Goal: Task Accomplishment & Management: Manage account settings

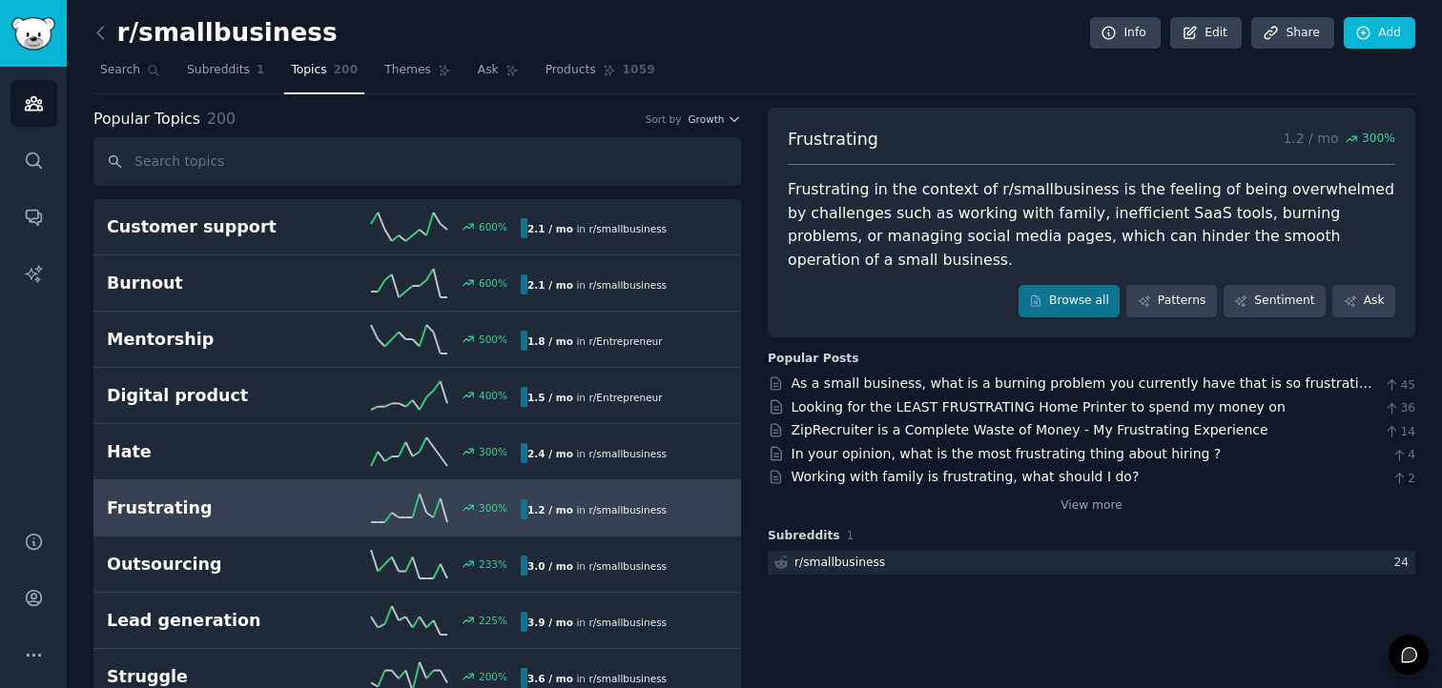
scroll to position [19, 0]
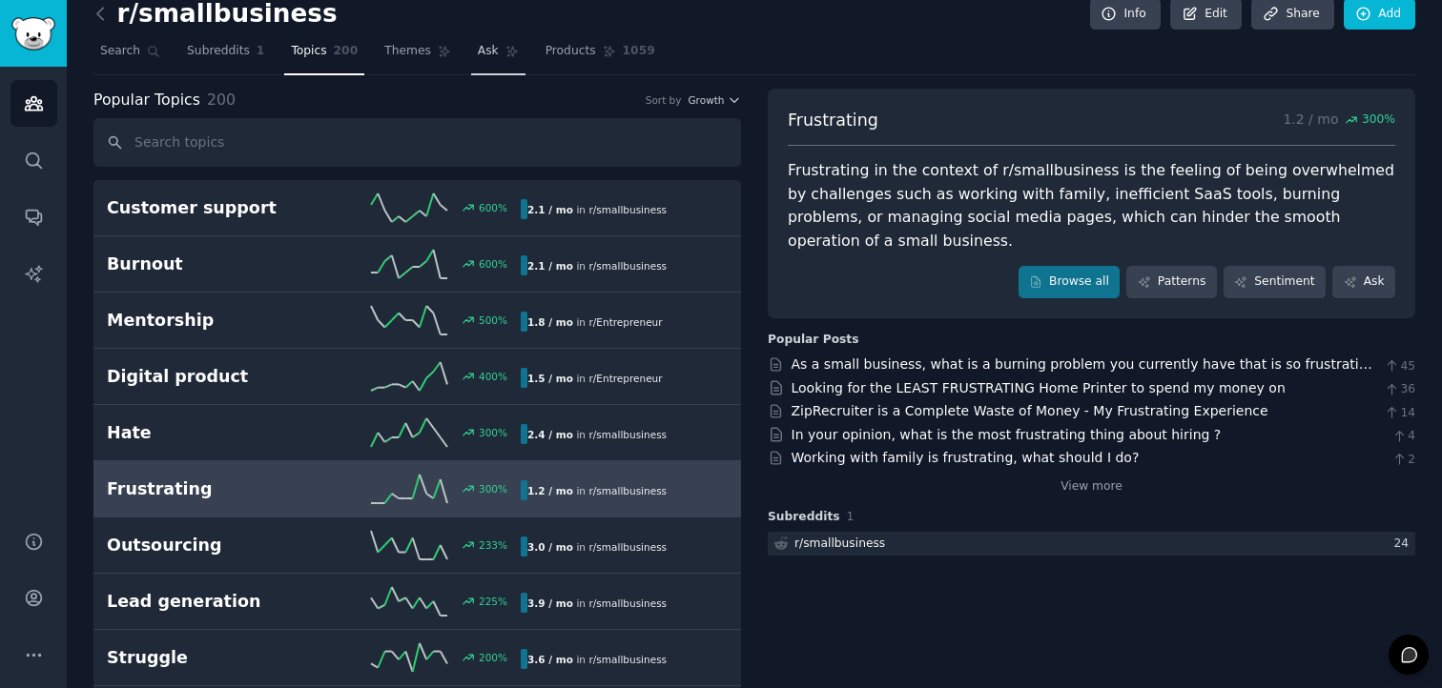
click at [478, 57] on span "Ask" at bounding box center [488, 51] width 21 height 17
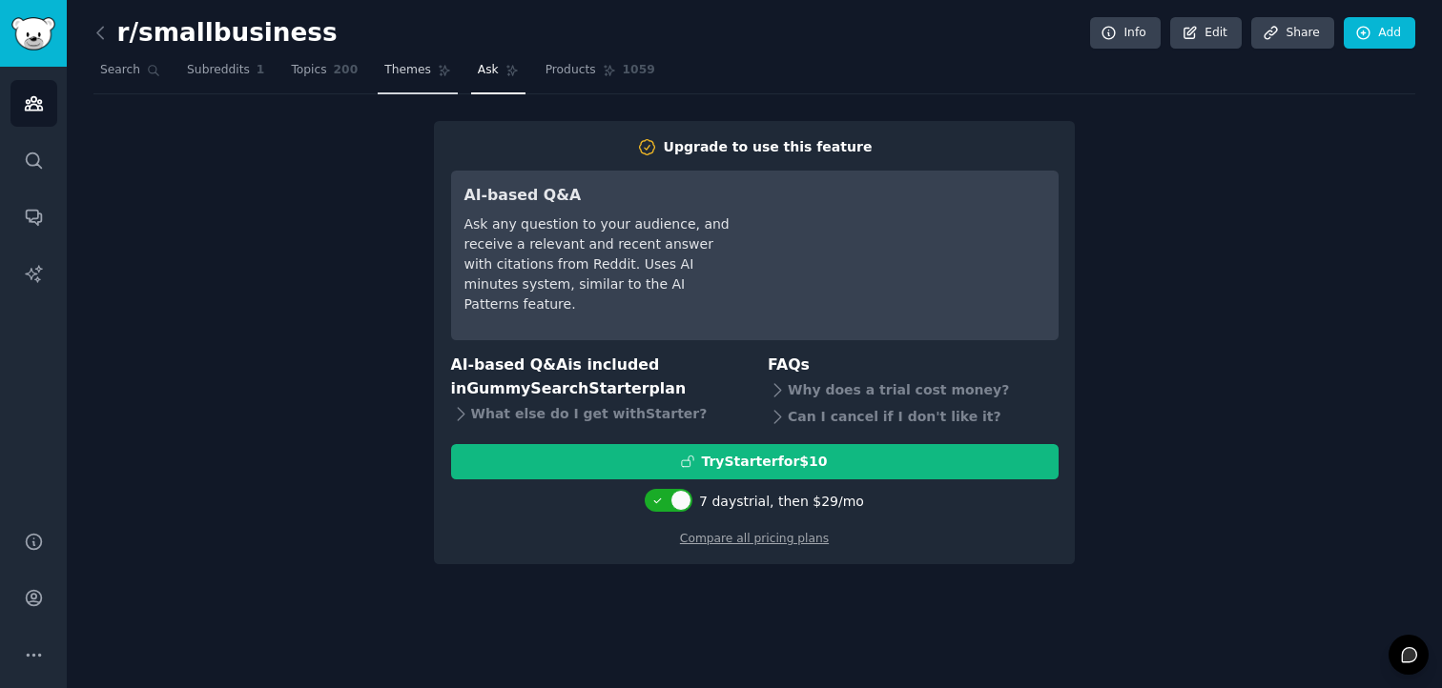
click at [400, 73] on span "Themes" at bounding box center [407, 70] width 47 height 17
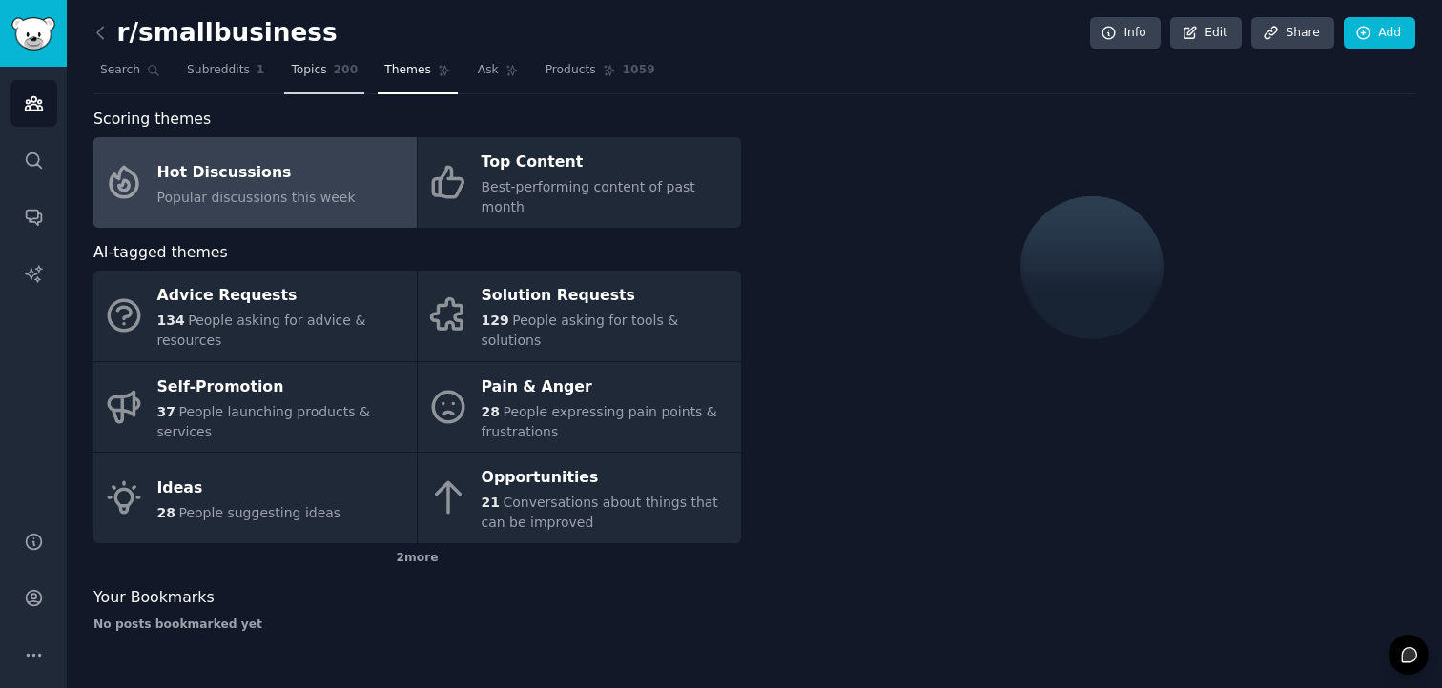
click at [334, 75] on span "200" at bounding box center [346, 70] width 25 height 17
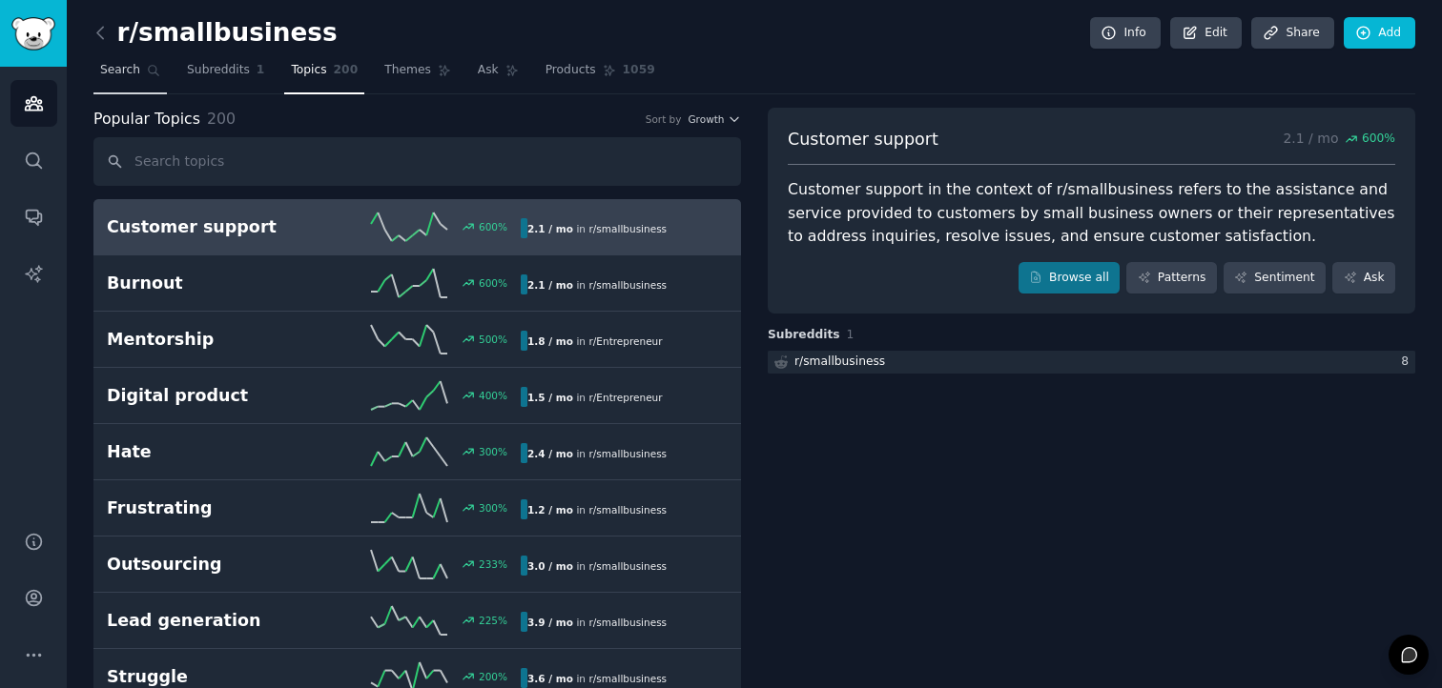
click at [134, 80] on link "Search" at bounding box center [129, 74] width 73 height 39
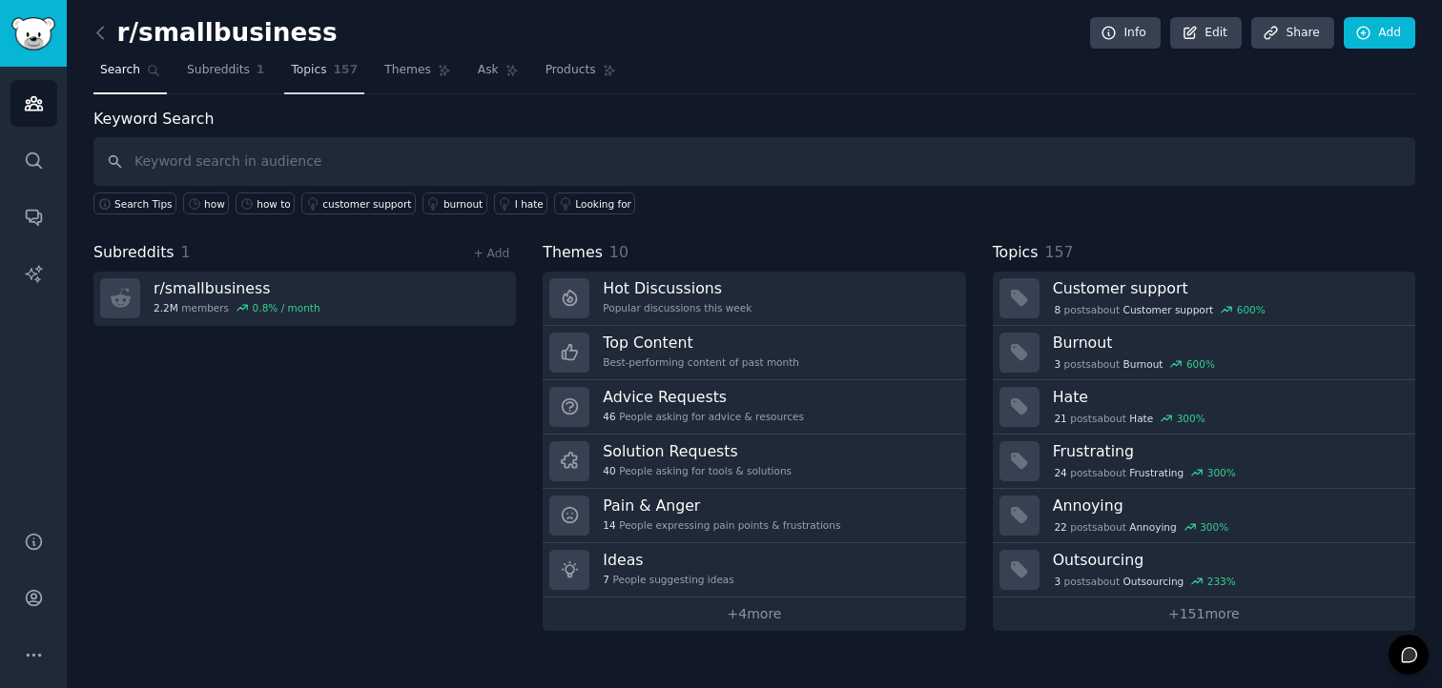
click at [310, 75] on span "Topics" at bounding box center [308, 70] width 35 height 17
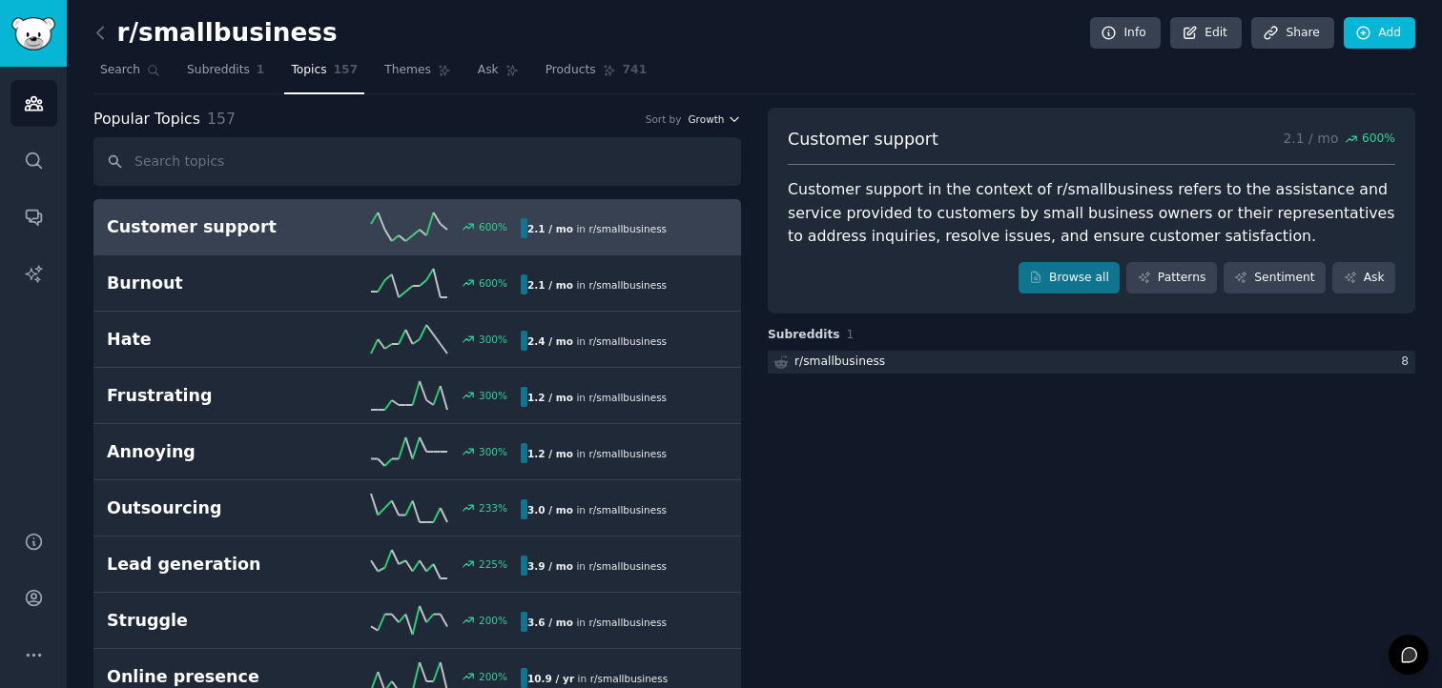
click at [706, 116] on span "Growth" at bounding box center [706, 119] width 36 height 13
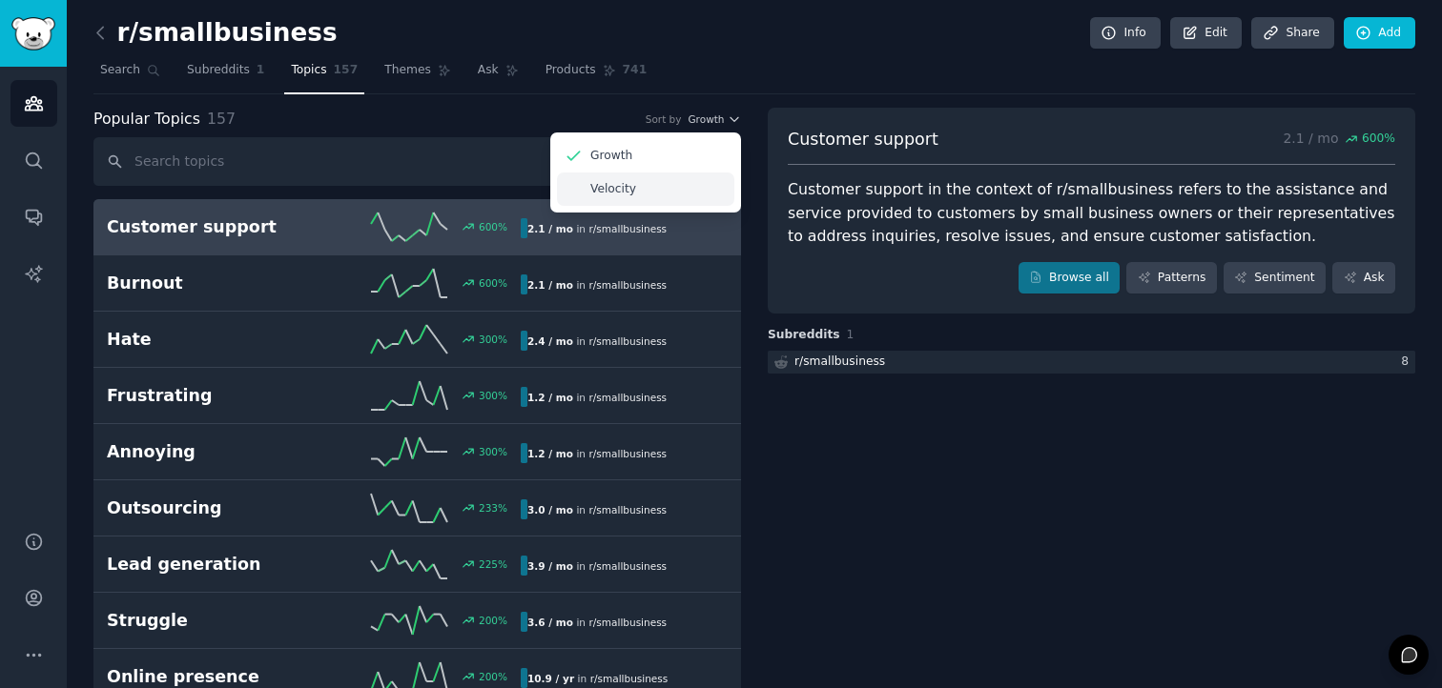
click at [622, 191] on p "Velocity" at bounding box center [613, 189] width 46 height 17
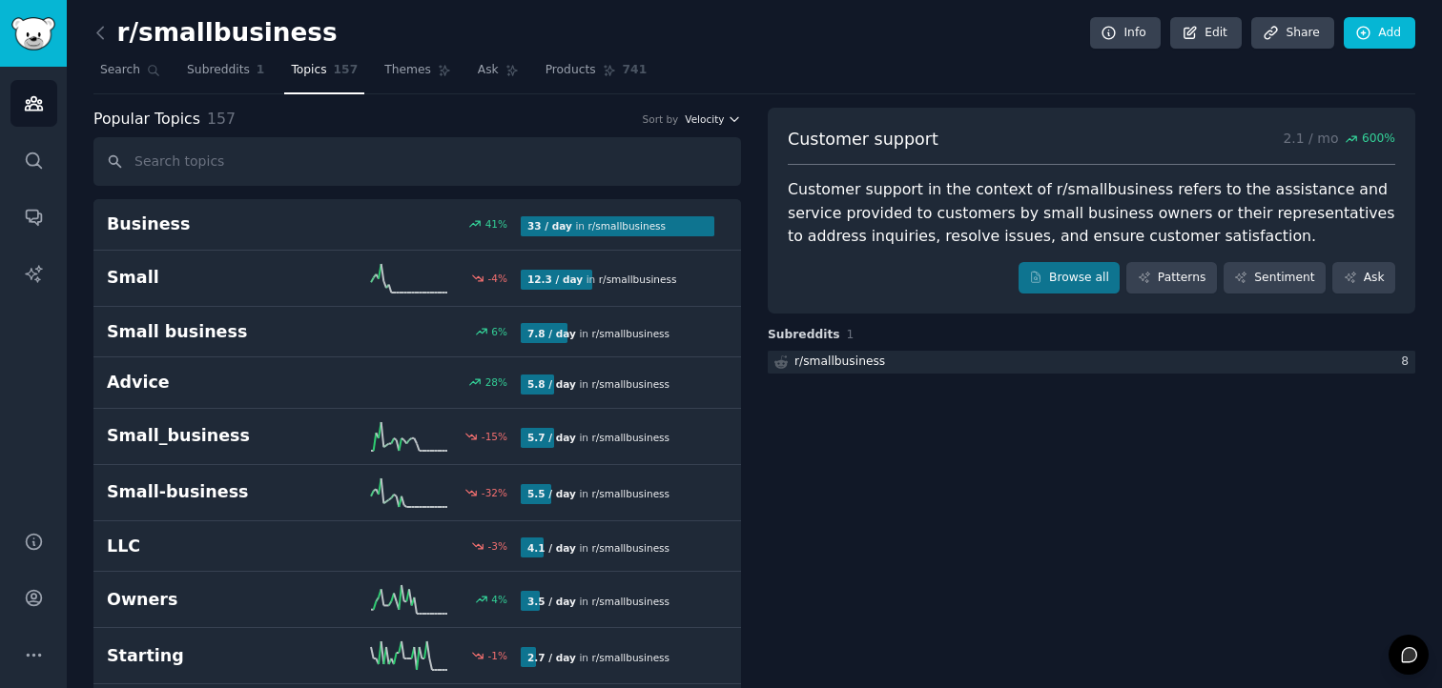
click at [693, 119] on span "Velocity" at bounding box center [704, 119] width 39 height 13
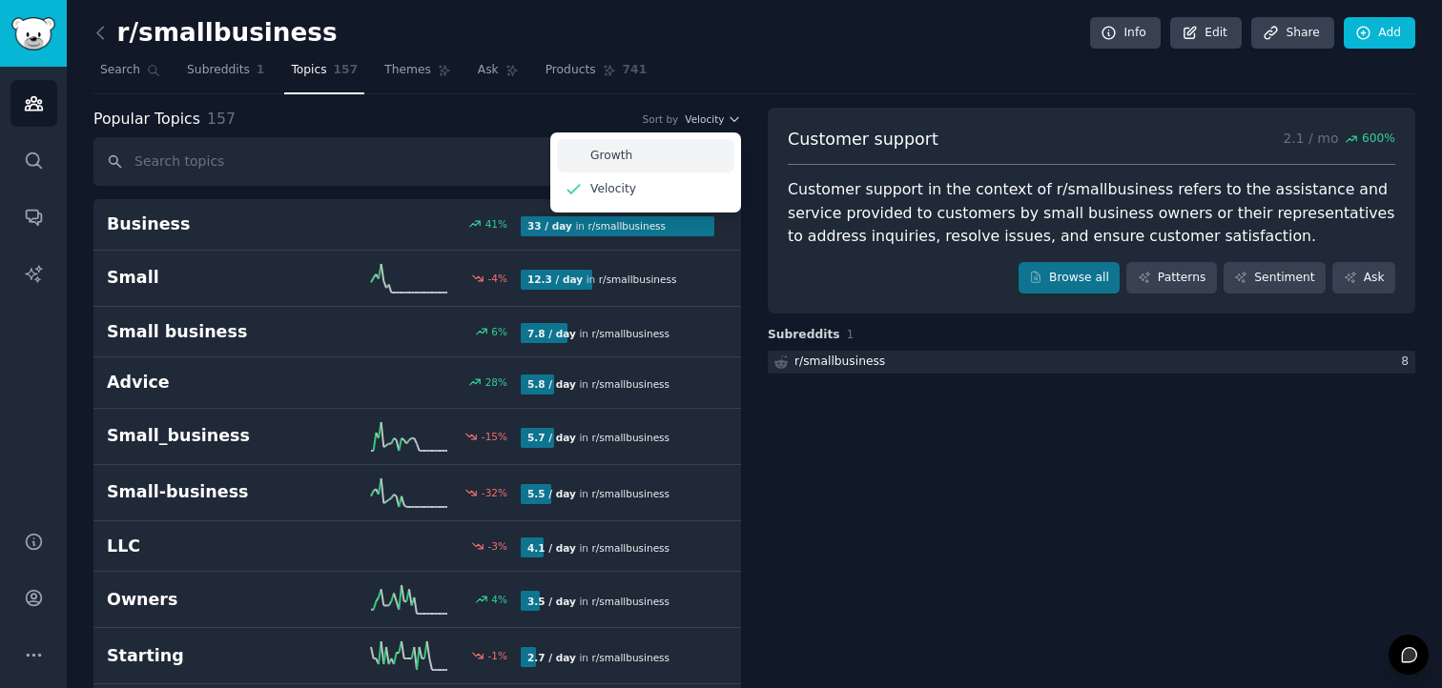
click at [632, 155] on div "Growth" at bounding box center [645, 155] width 177 height 33
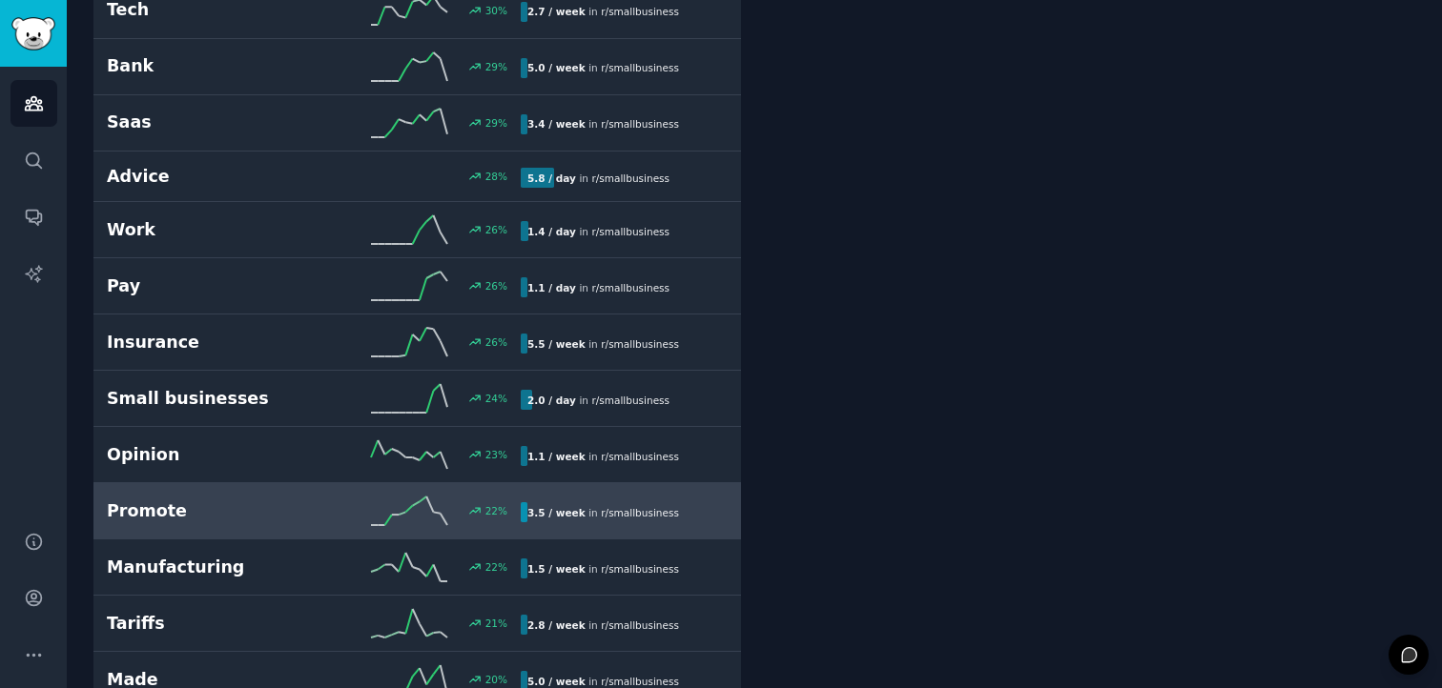
click at [547, 507] on b "3.5 / week" at bounding box center [556, 512] width 58 height 11
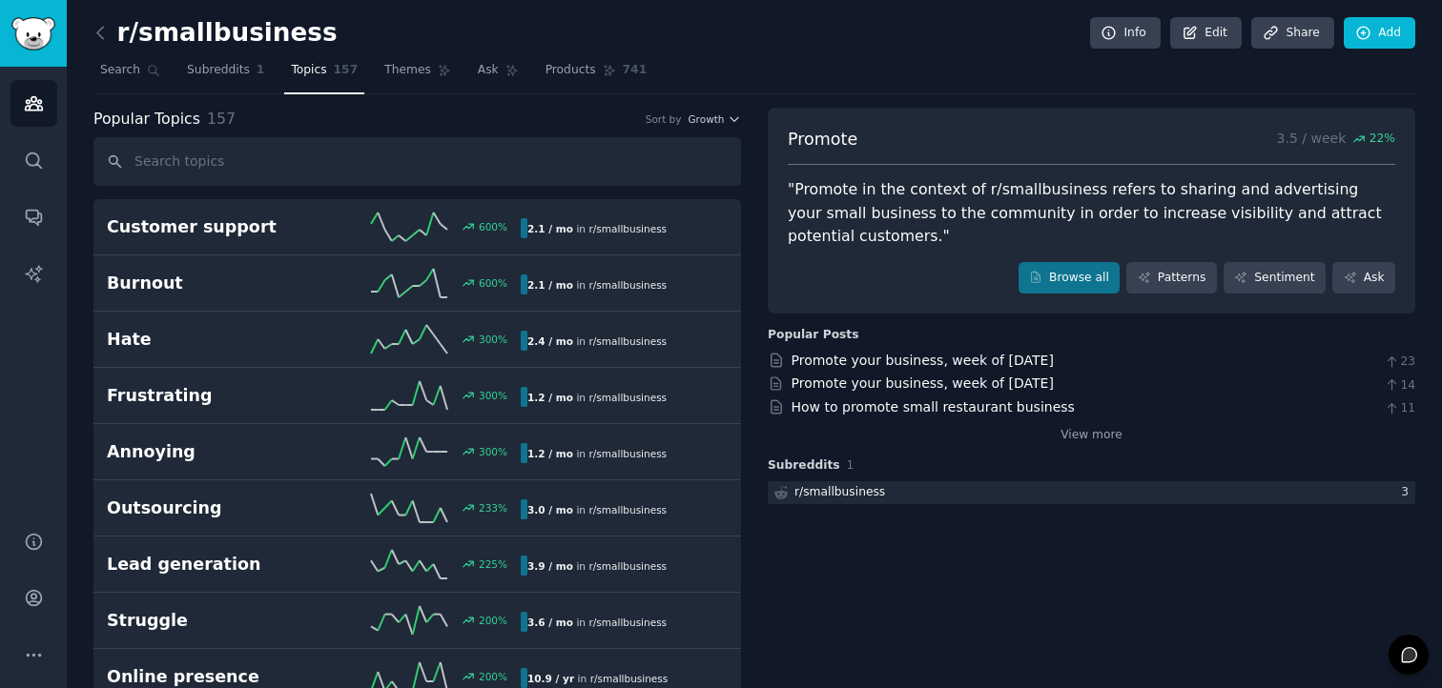
scroll to position [1, 0]
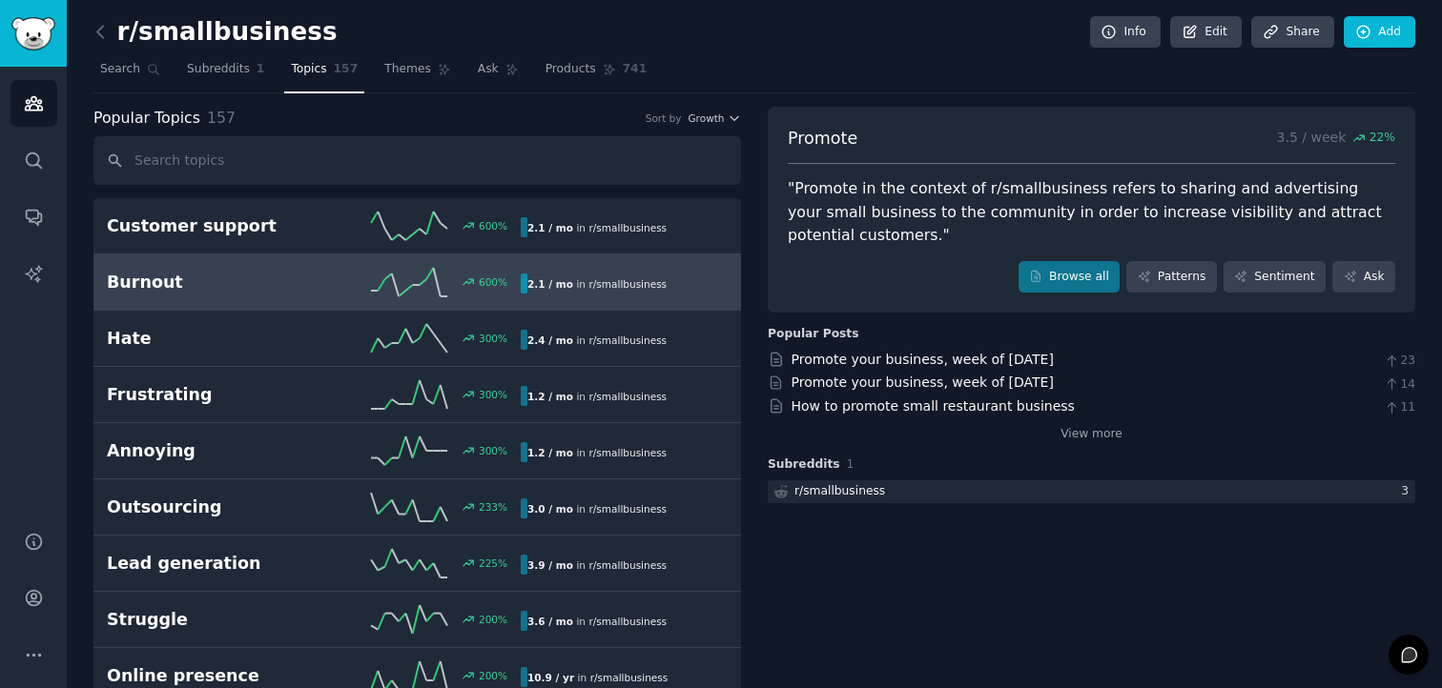
click at [356, 272] on div "600 %" at bounding box center [417, 282] width 207 height 29
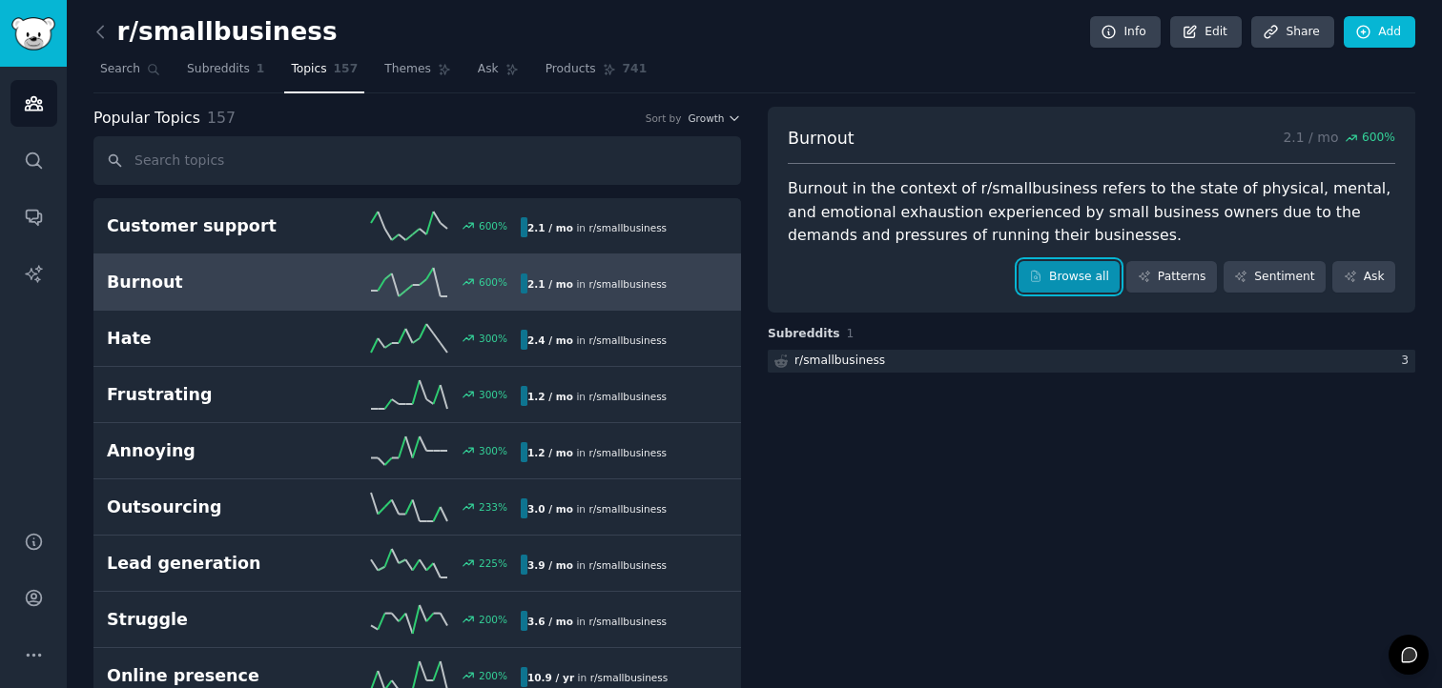
click at [1049, 277] on link "Browse all" at bounding box center [1069, 277] width 102 height 32
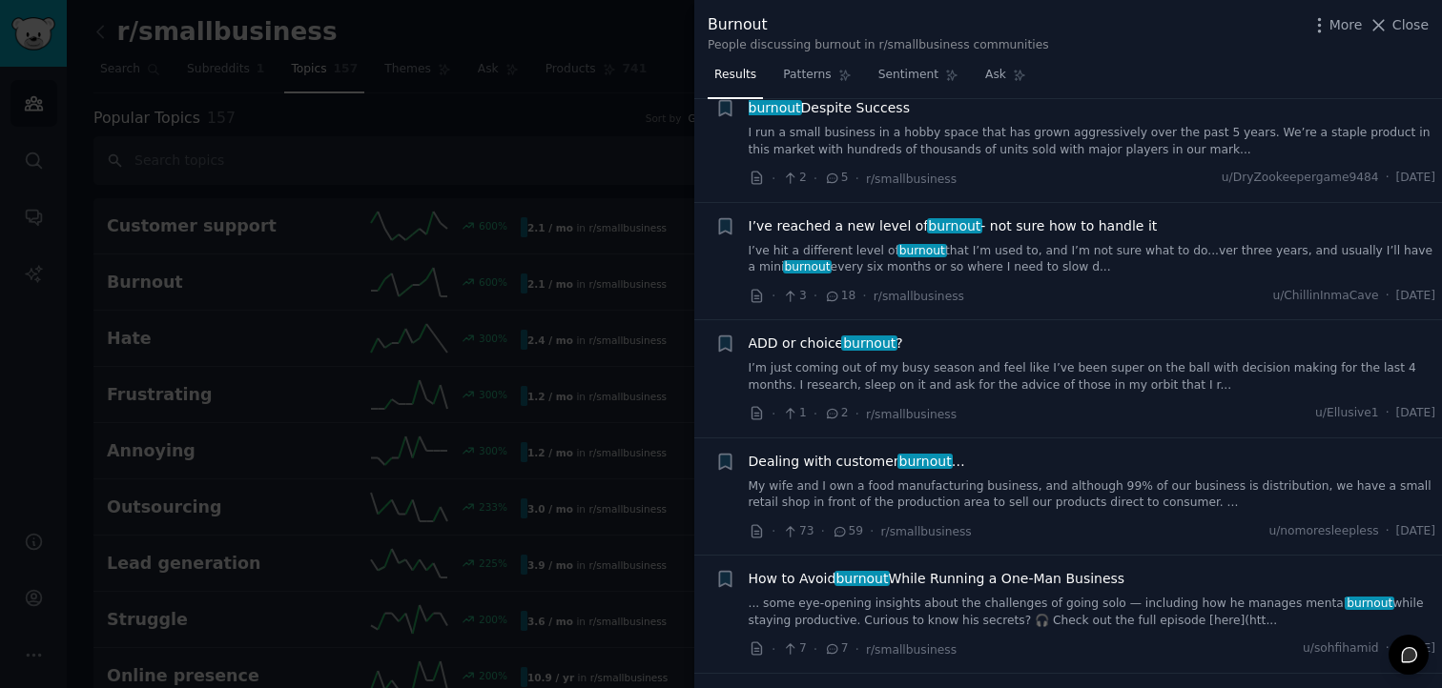
scroll to position [45, 0]
click at [824, 343] on span "ADD or choice burnout ?" at bounding box center [826, 343] width 154 height 20
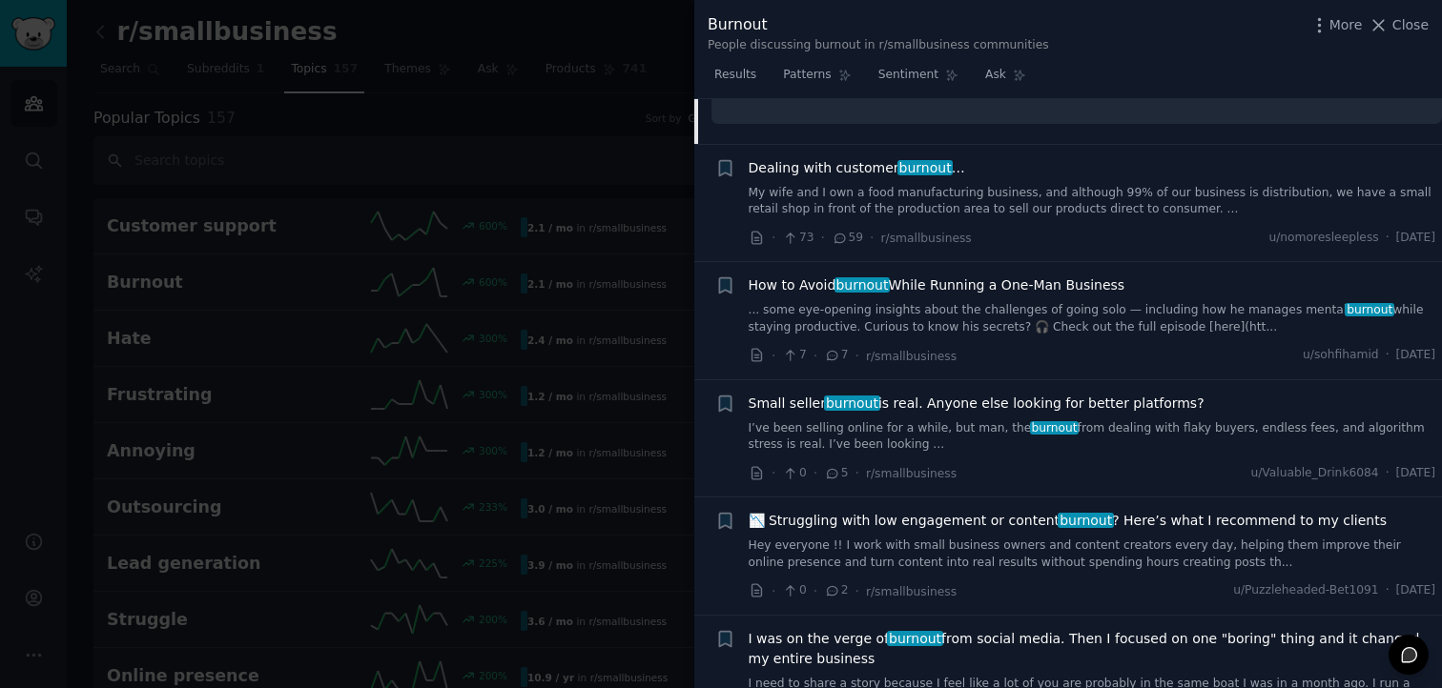
scroll to position [668, 0]
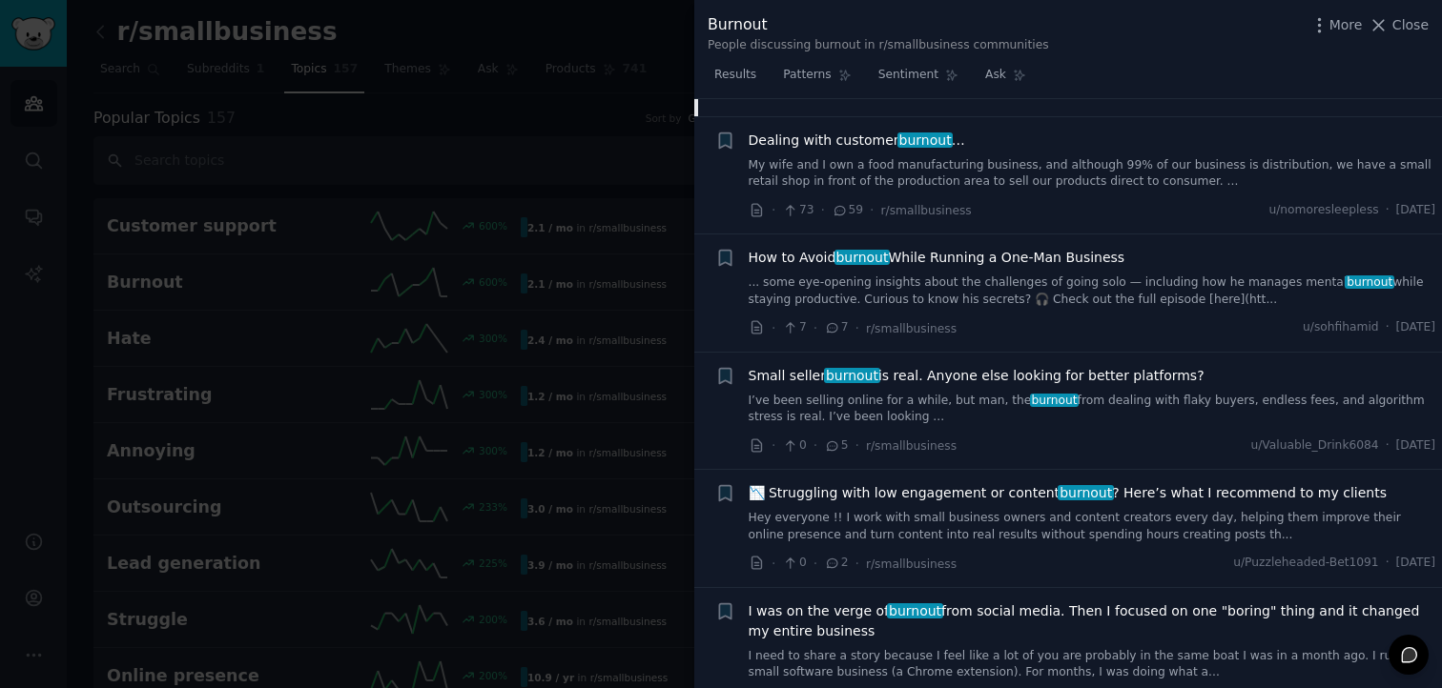
click at [909, 366] on span "Small seller burnout is real. Anyone else looking for better platforms?" at bounding box center [977, 376] width 456 height 20
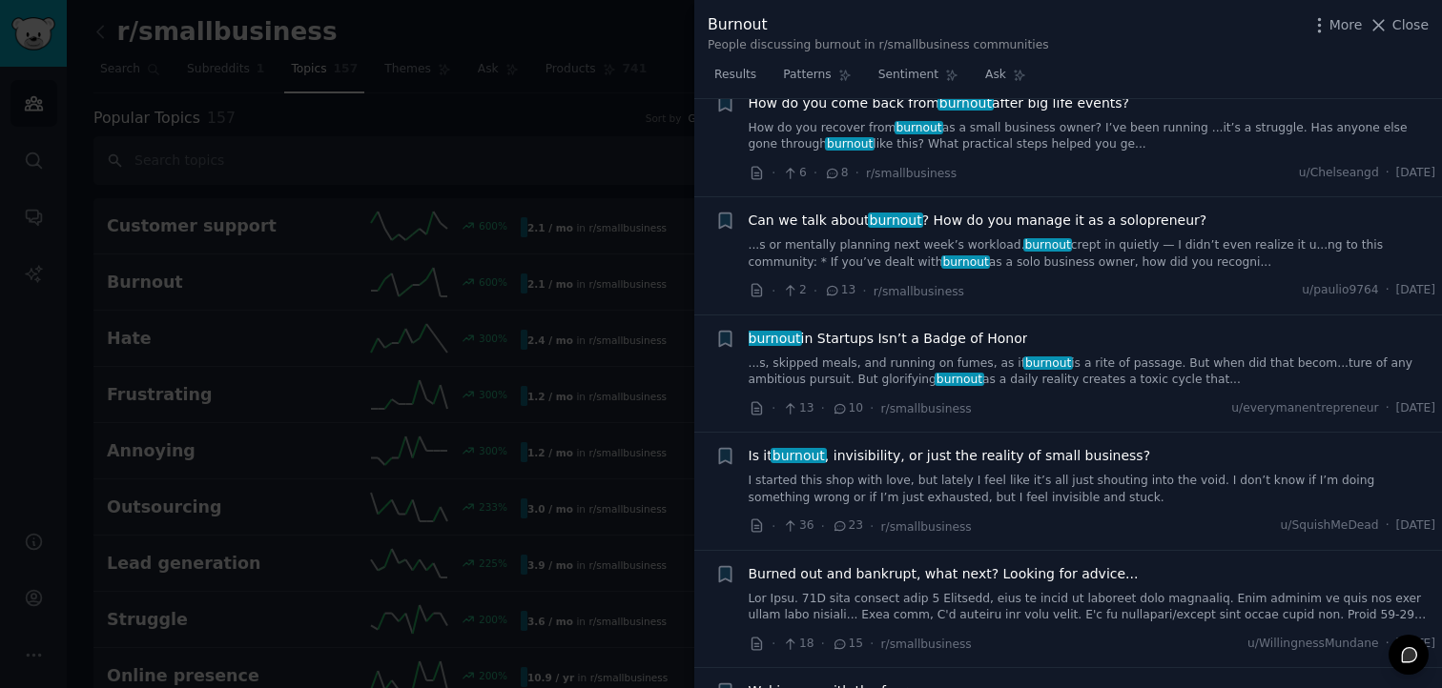
scroll to position [1416, 0]
click at [585, 415] on div at bounding box center [721, 344] width 1442 height 688
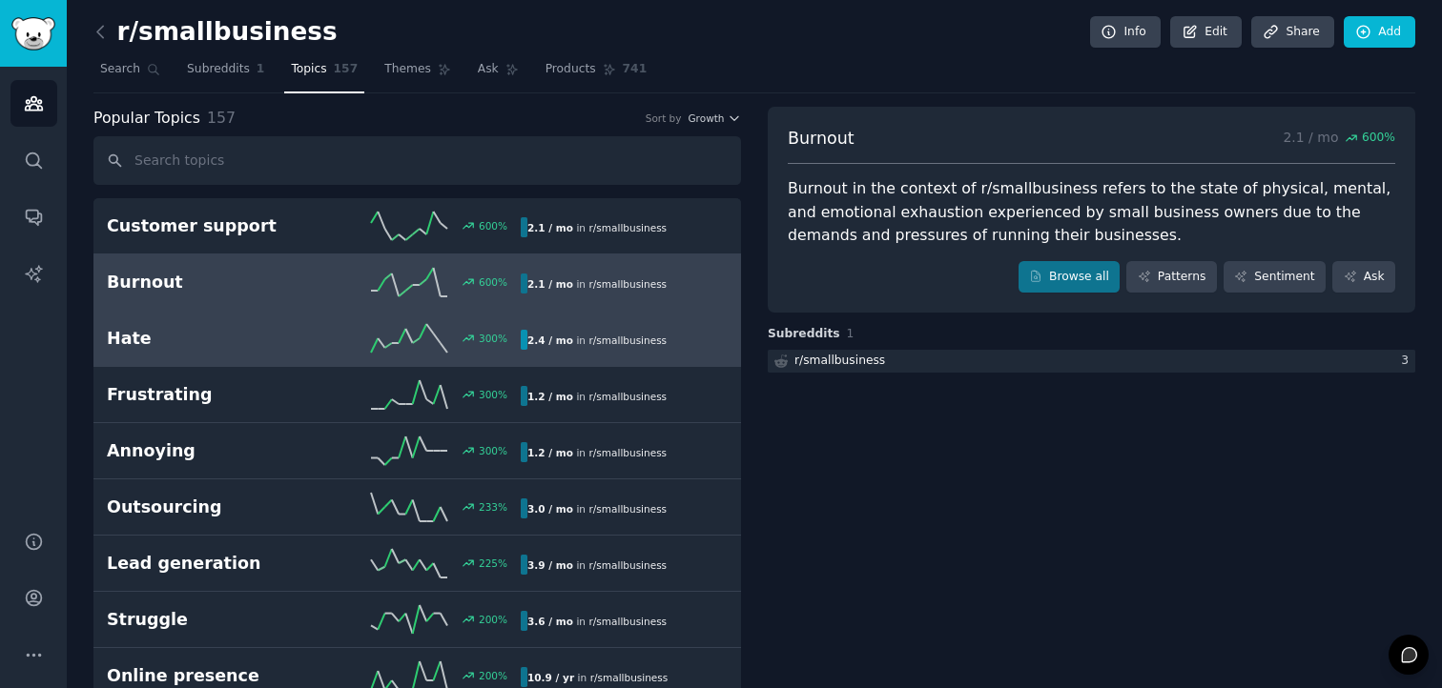
click at [533, 351] on div "Hate 300 % 2.4 / mo in r/ smallbusiness" at bounding box center [417, 338] width 621 height 29
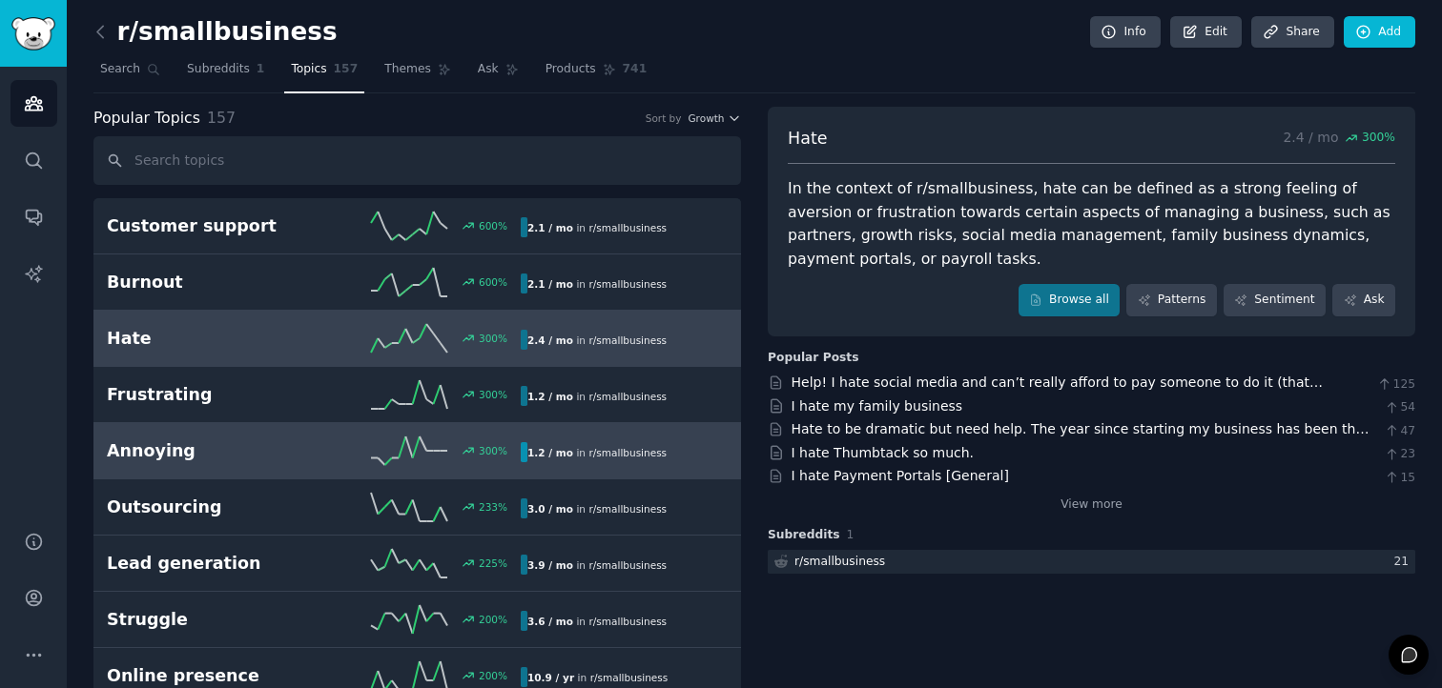
click at [416, 462] on icon at bounding box center [409, 451] width 76 height 29
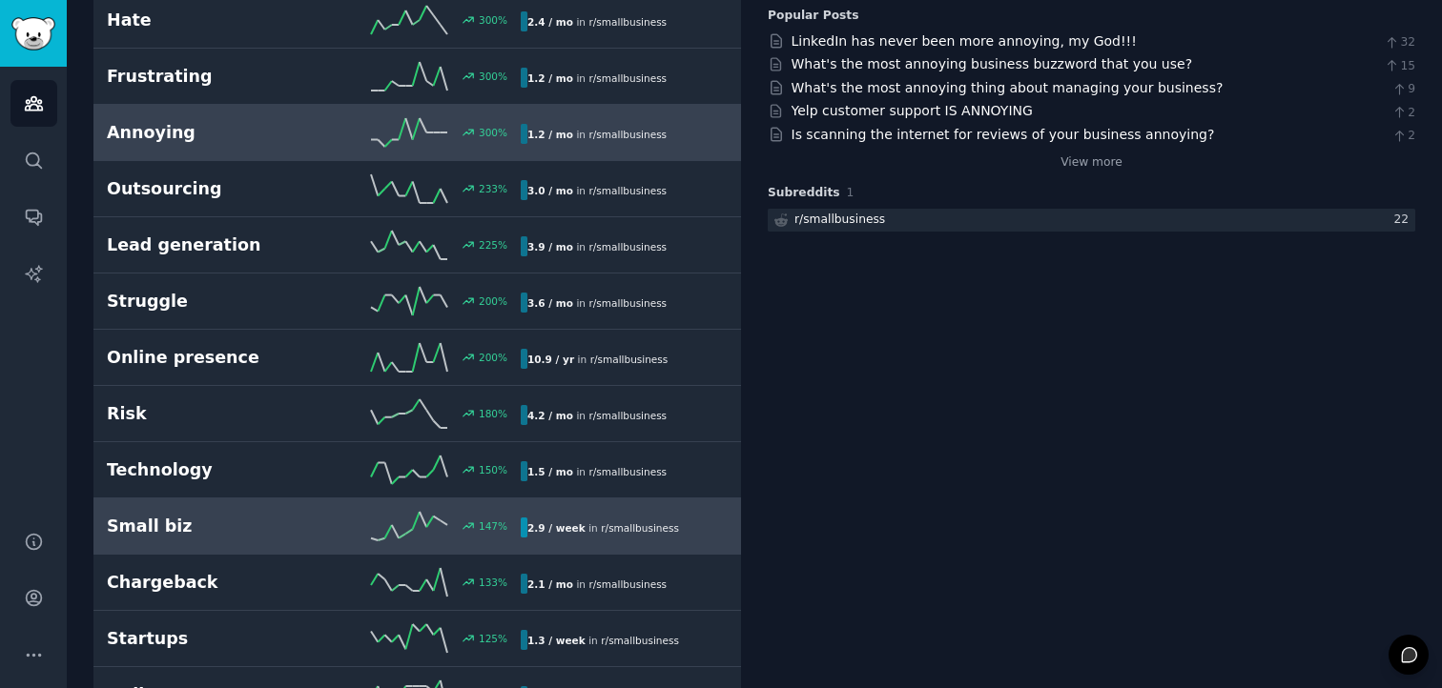
scroll to position [389, 0]
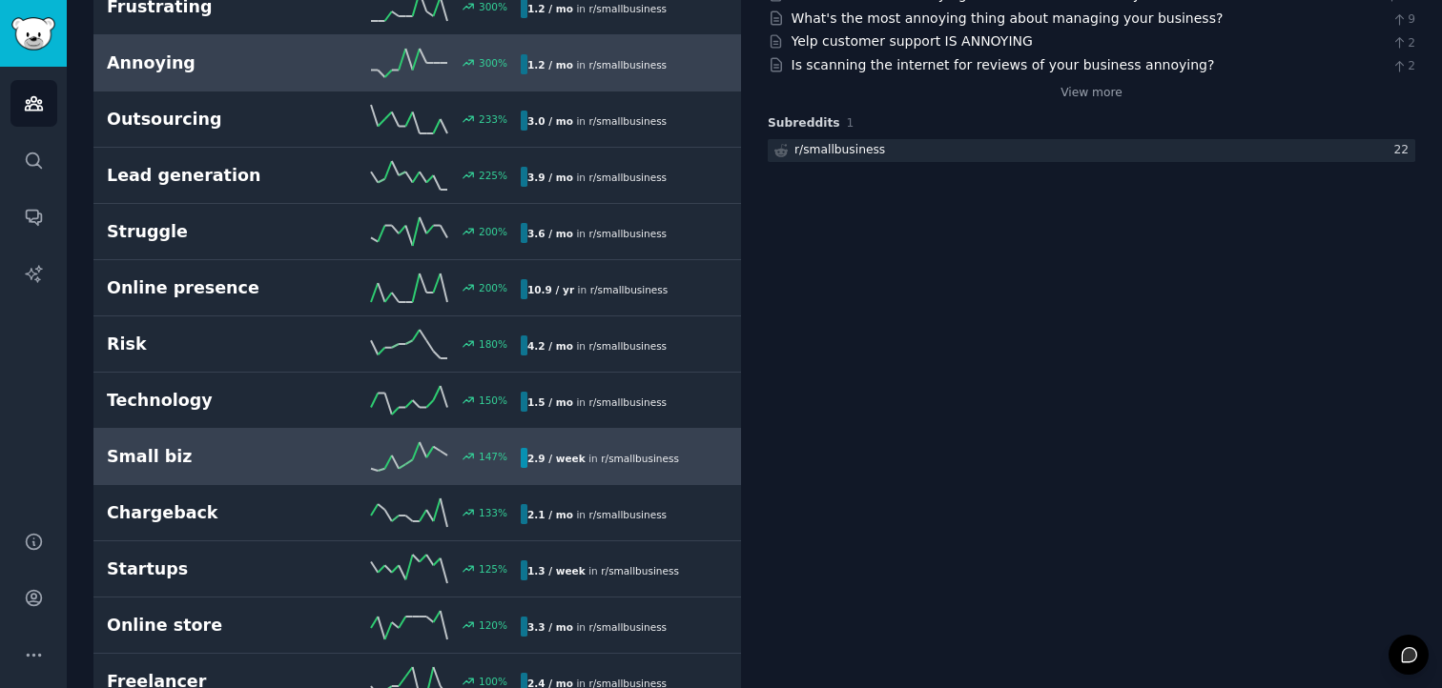
click at [292, 456] on h2 "Small biz" at bounding box center [210, 457] width 207 height 24
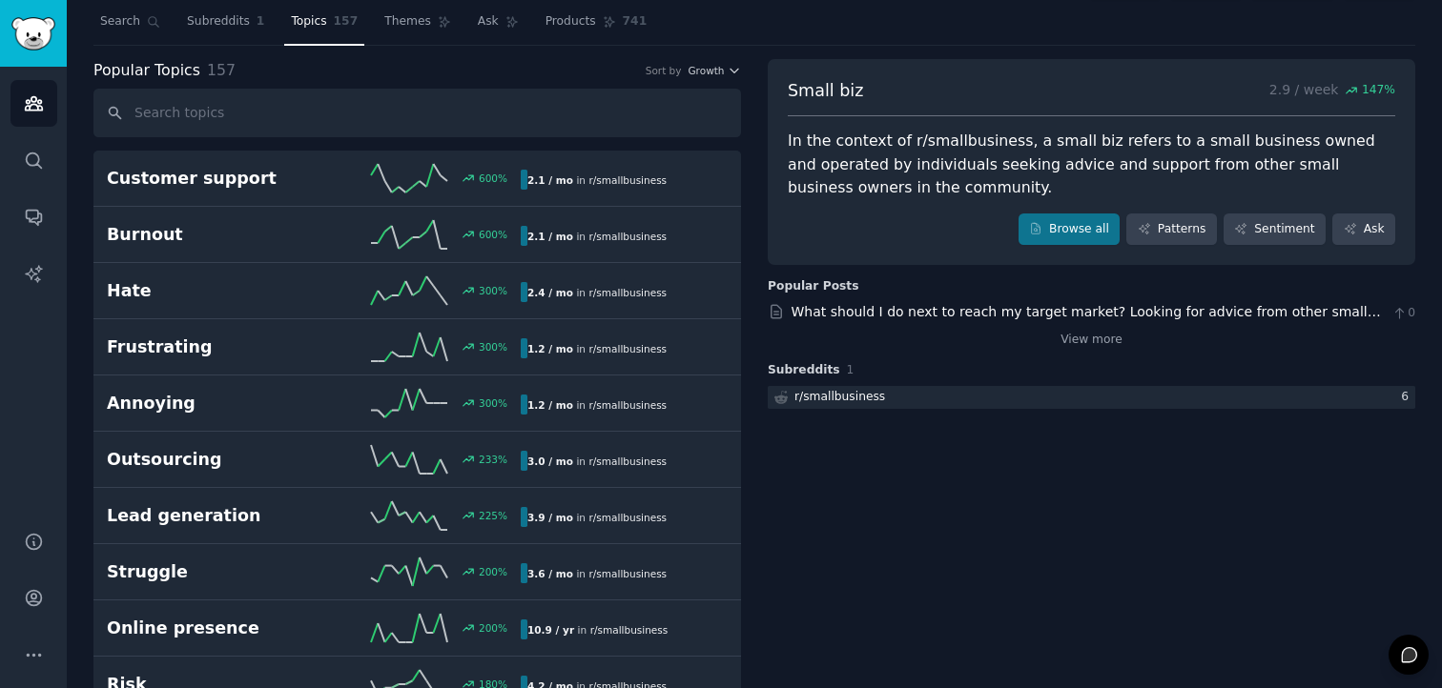
scroll to position [46, 0]
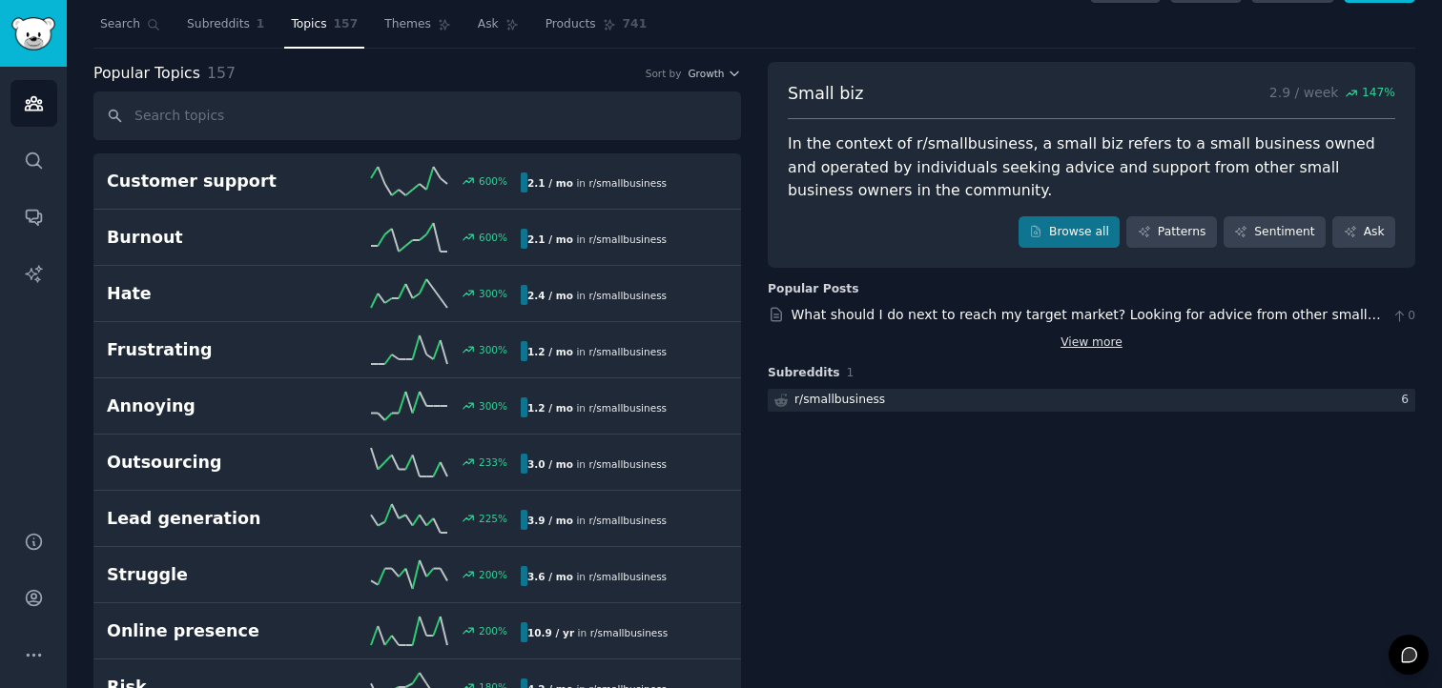
click at [1076, 349] on link "View more" at bounding box center [1091, 343] width 62 height 17
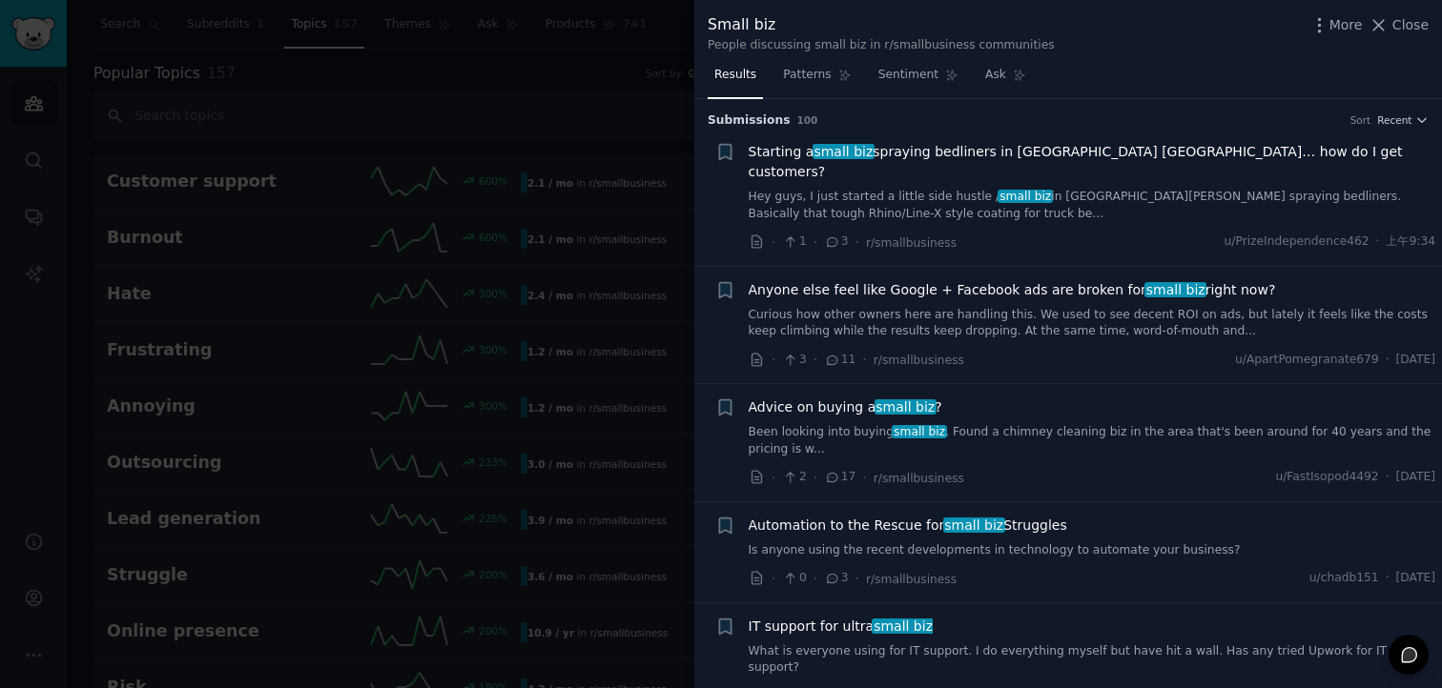
click at [1229, 154] on span "Starting a small biz spraying bedliners in [GEOGRAPHIC_DATA] [GEOGRAPHIC_DATA]……" at bounding box center [1093, 162] width 688 height 40
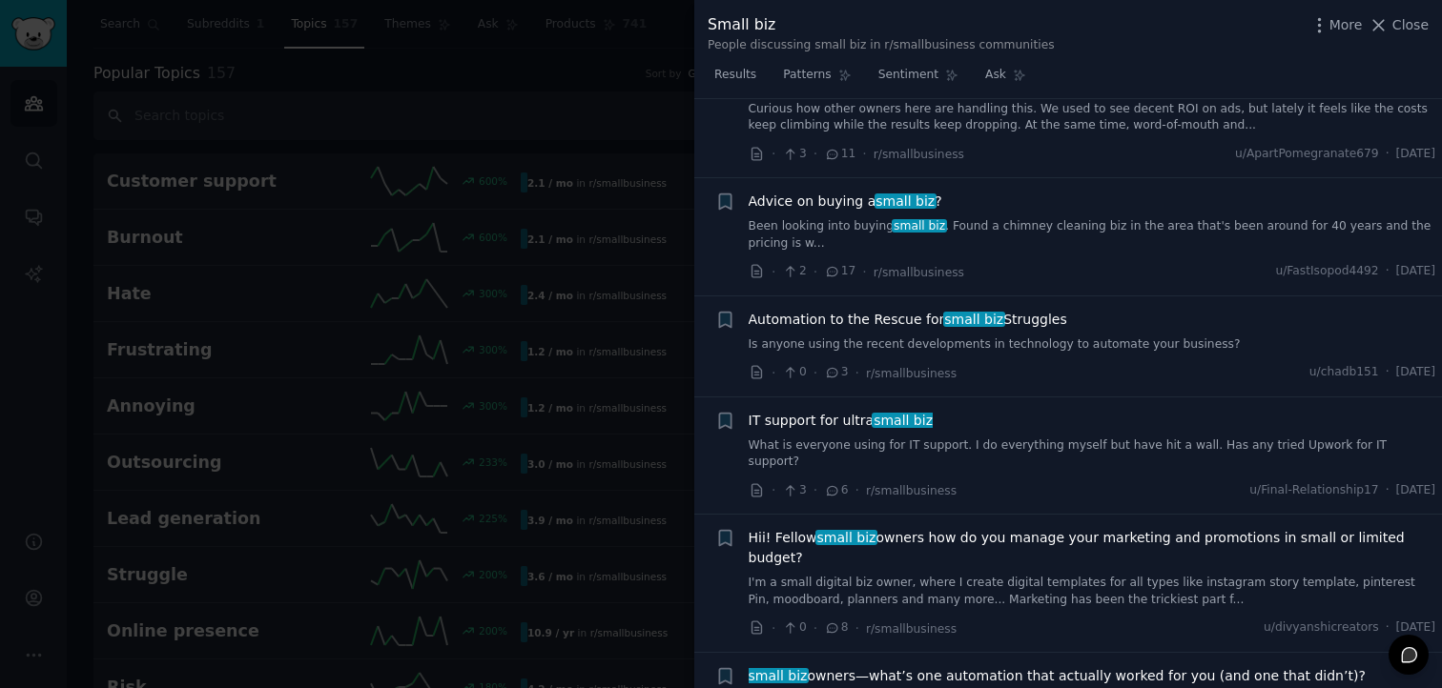
scroll to position [636, 0]
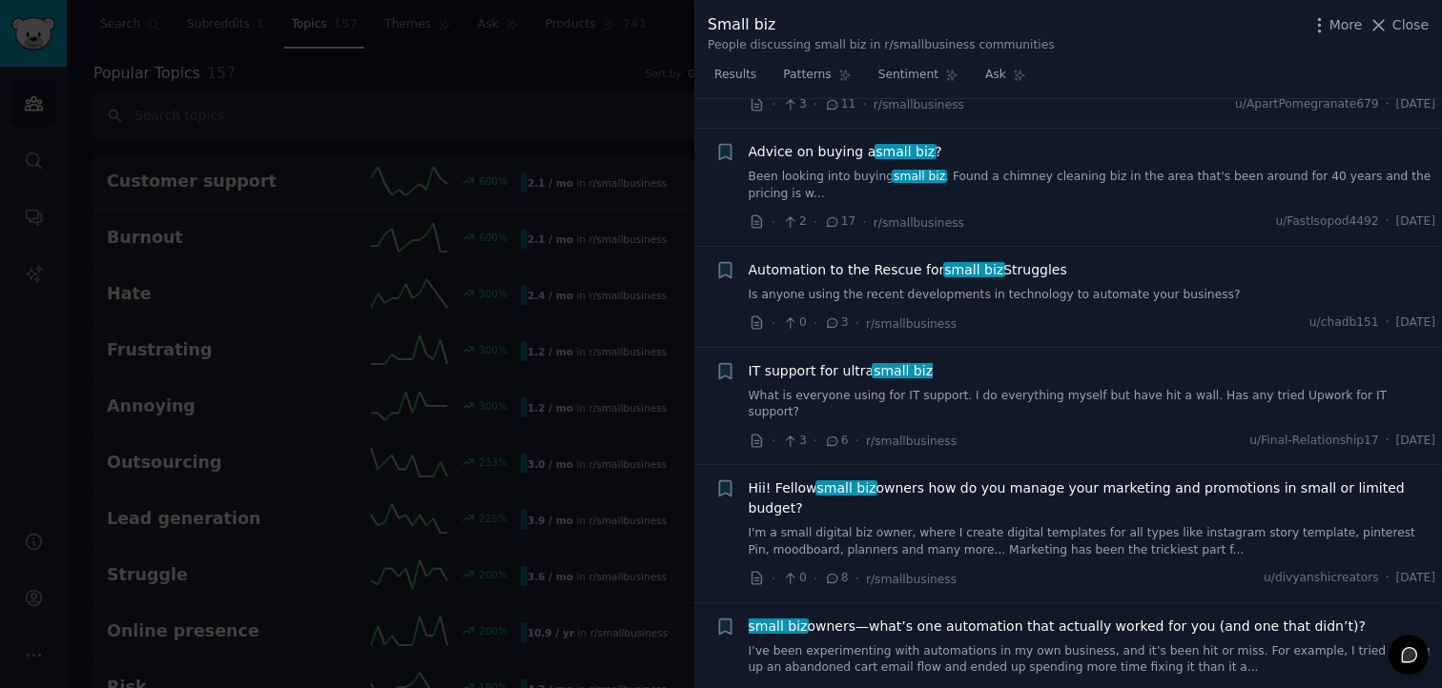
click at [936, 479] on span "Hii! Fellow small biz owners how do you manage your marketing and promotions in…" at bounding box center [1093, 499] width 688 height 40
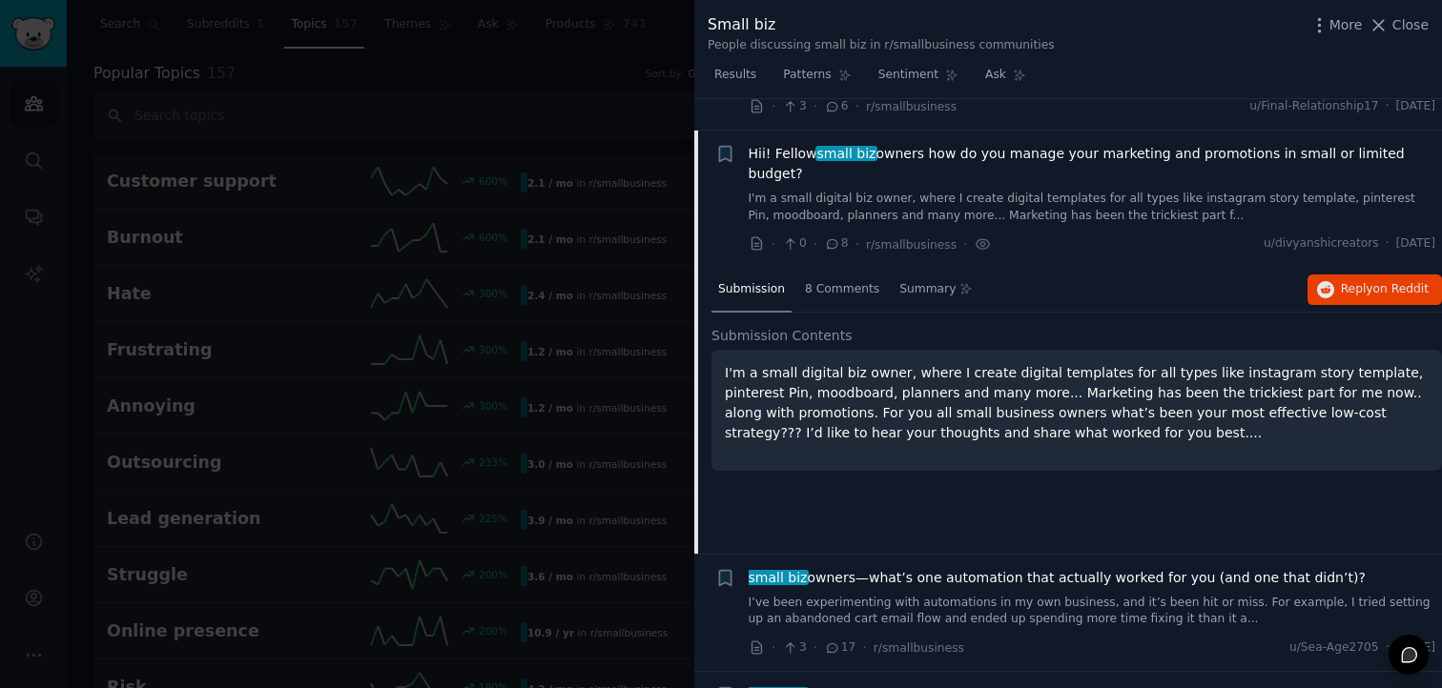
scroll to position [563, 0]
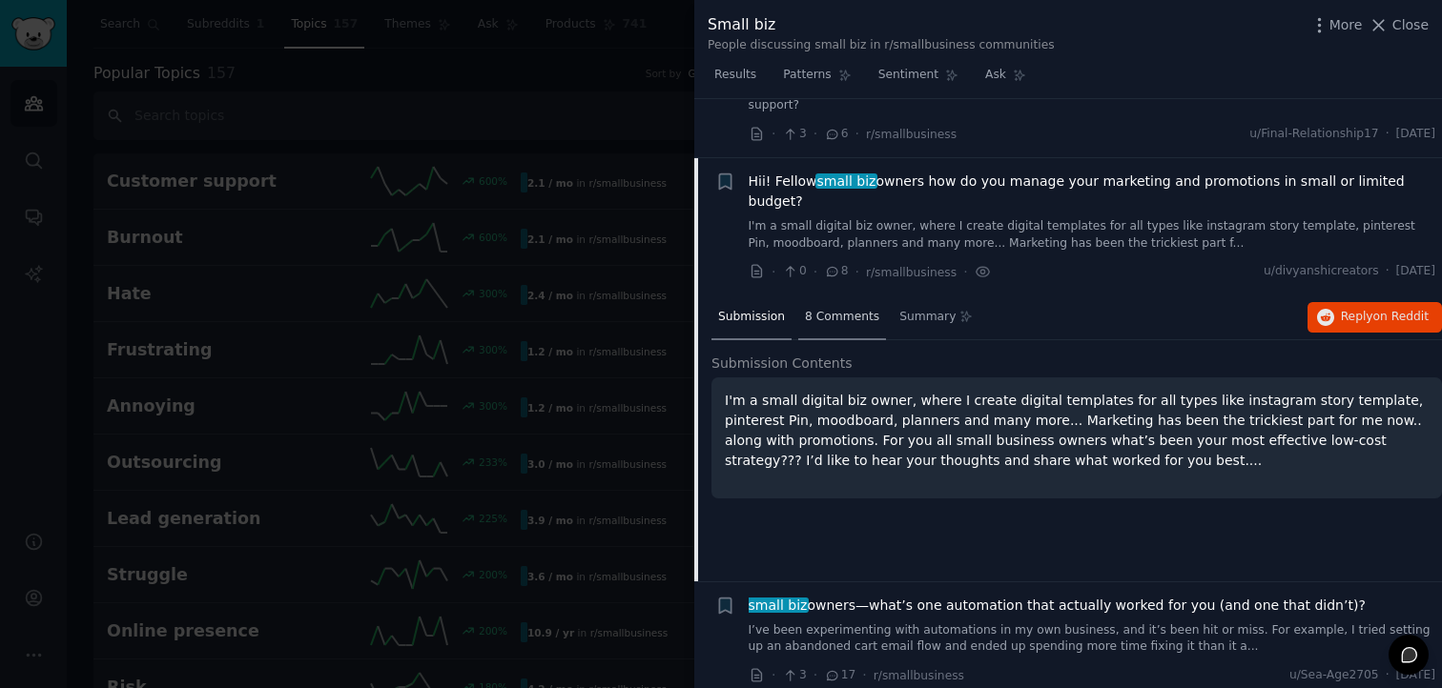
click at [843, 309] on span "8 Comments" at bounding box center [842, 317] width 74 height 17
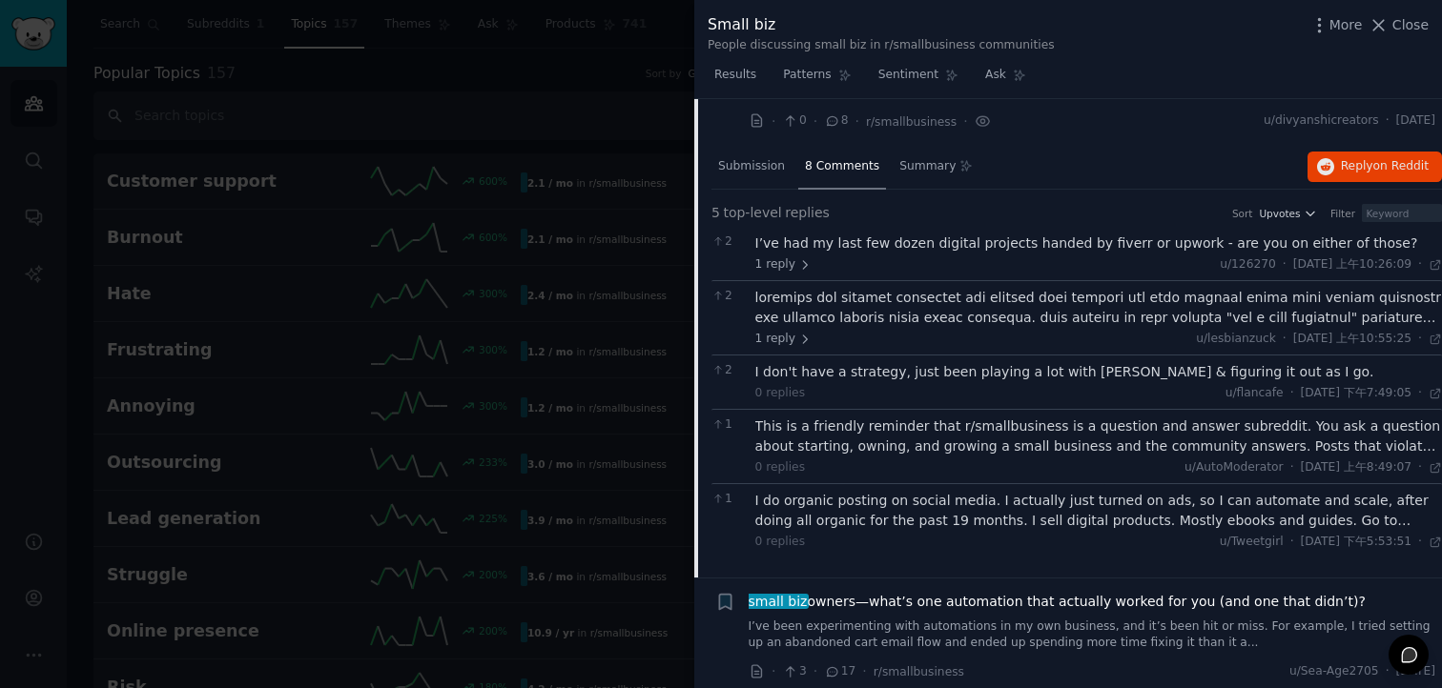
scroll to position [728, 0]
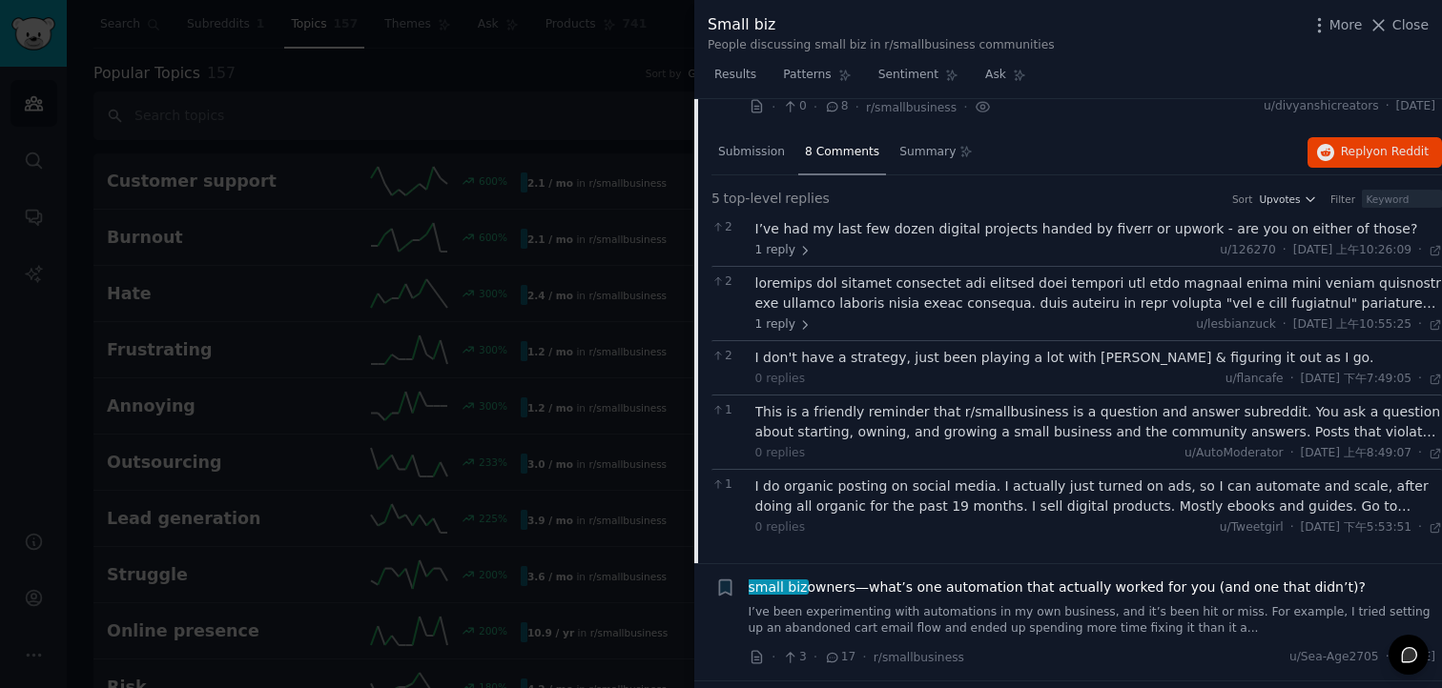
click at [590, 577] on div at bounding box center [721, 344] width 1442 height 688
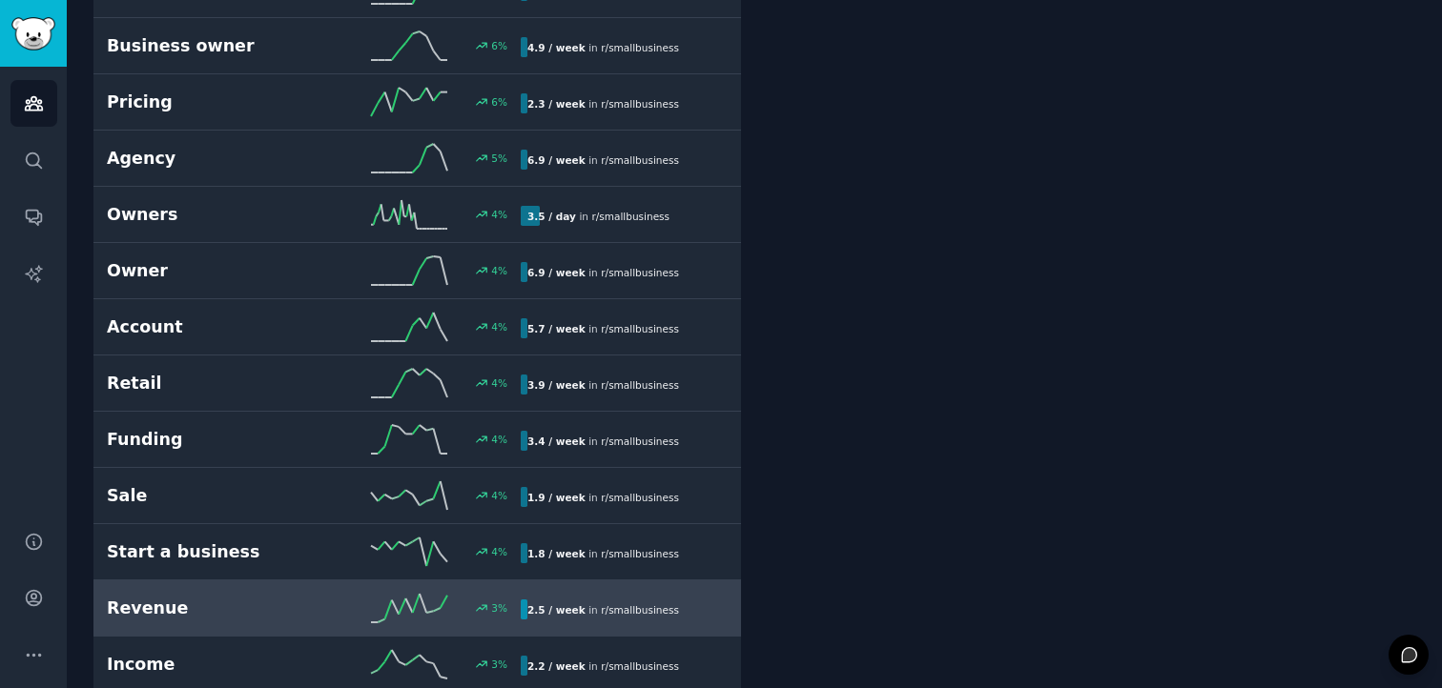
scroll to position [4726, 0]
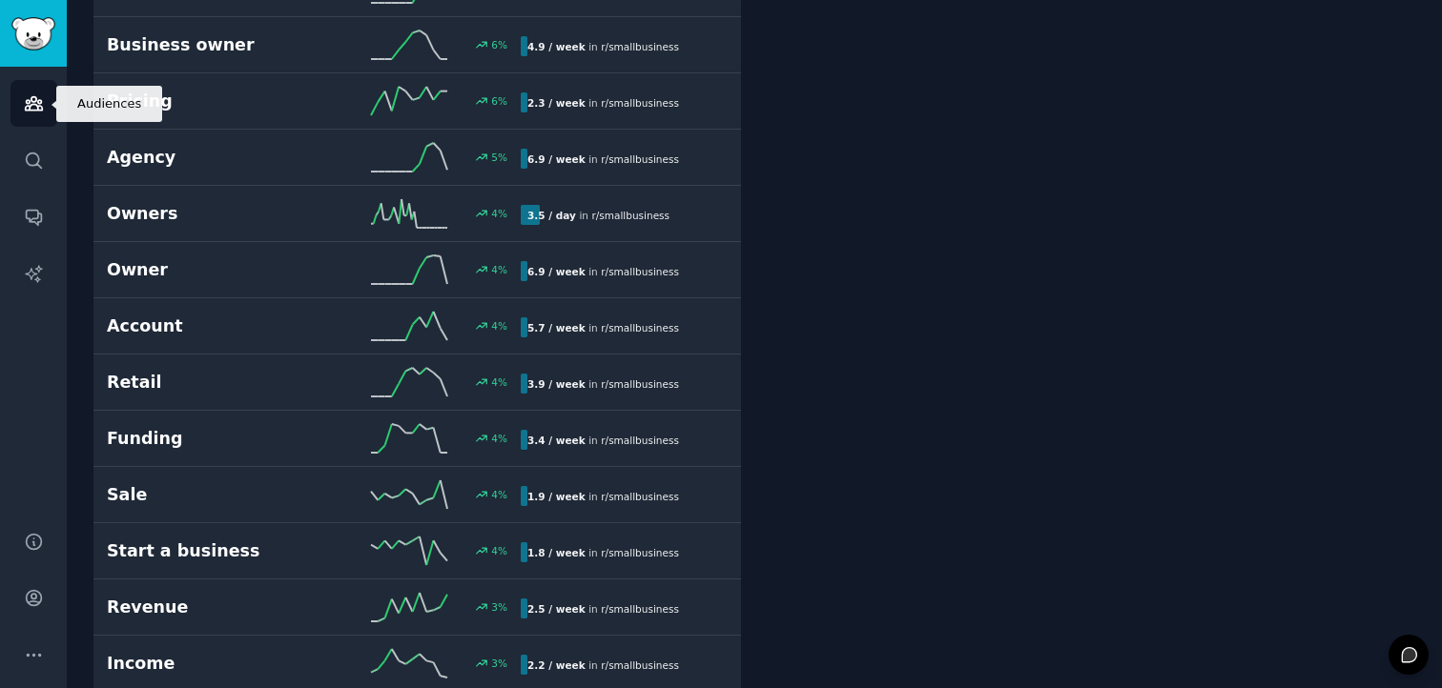
click at [40, 101] on icon "Sidebar" at bounding box center [33, 103] width 17 height 13
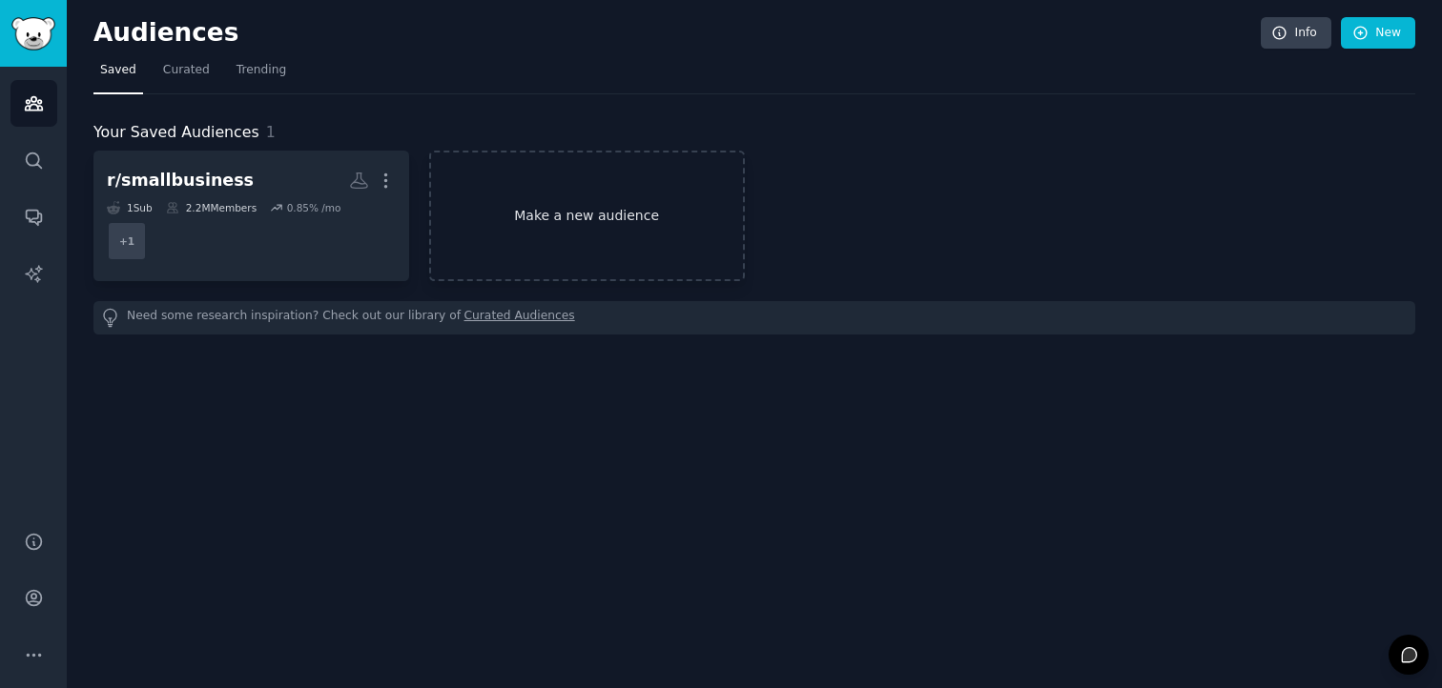
click at [523, 252] on link "Make a new audience" at bounding box center [587, 216] width 316 height 131
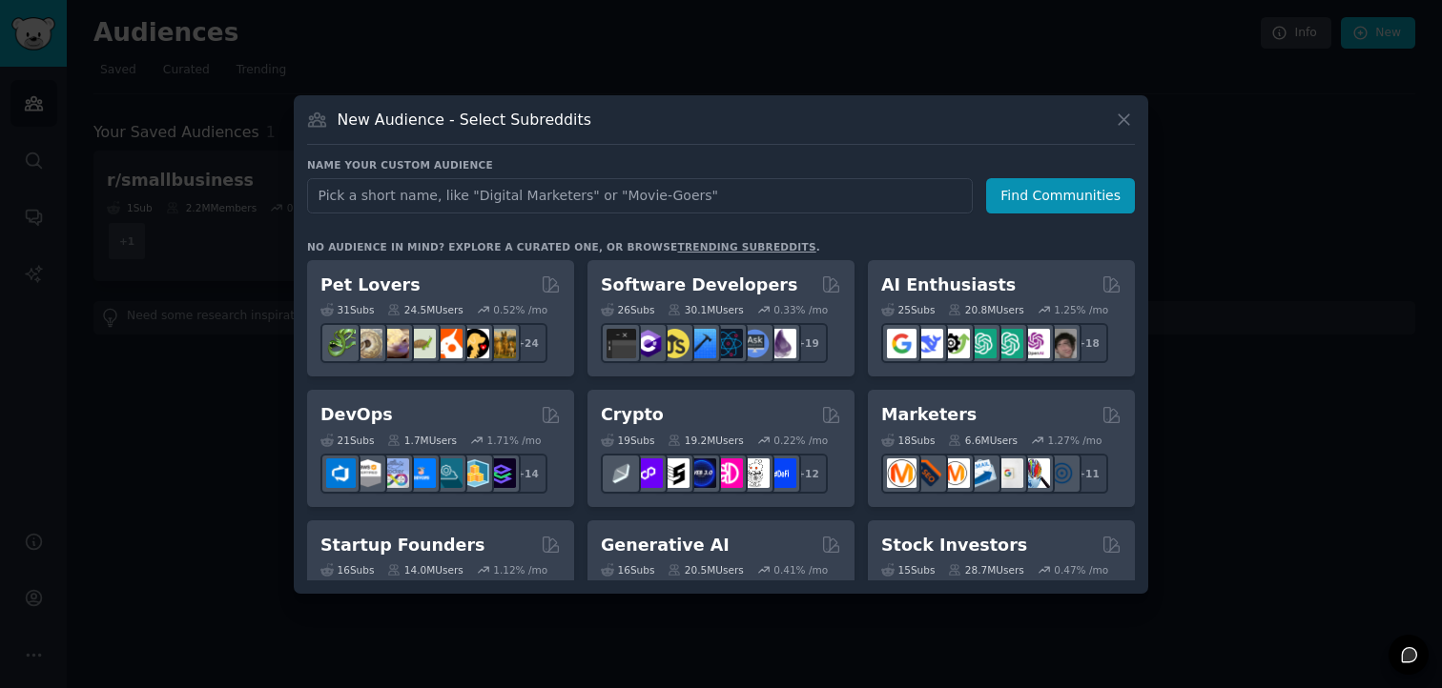
click at [546, 193] on input "text" at bounding box center [640, 195] width 666 height 35
type input "affilates"
click button "Find Communities" at bounding box center [1060, 195] width 149 height 35
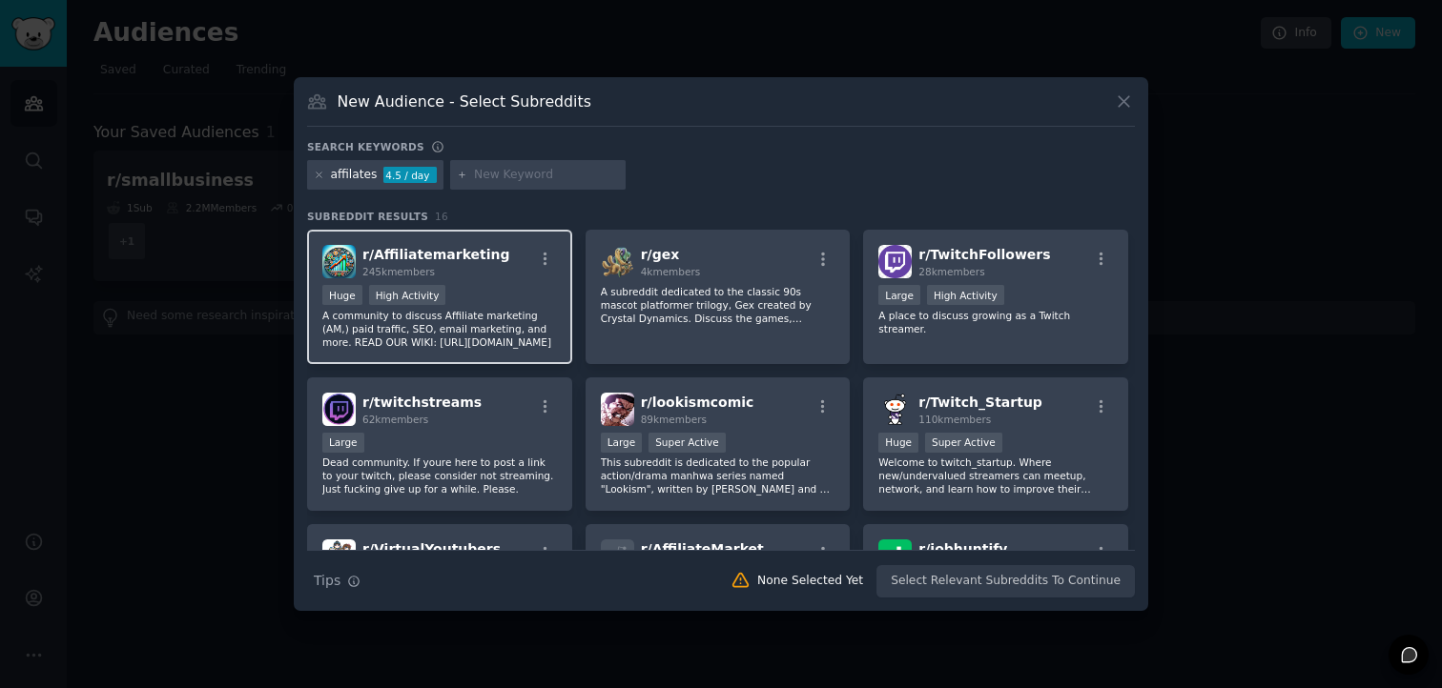
click at [526, 346] on p "A community to discuss Affiliate marketing (AM,) paid traffic, SEO, email marke…" at bounding box center [439, 329] width 235 height 40
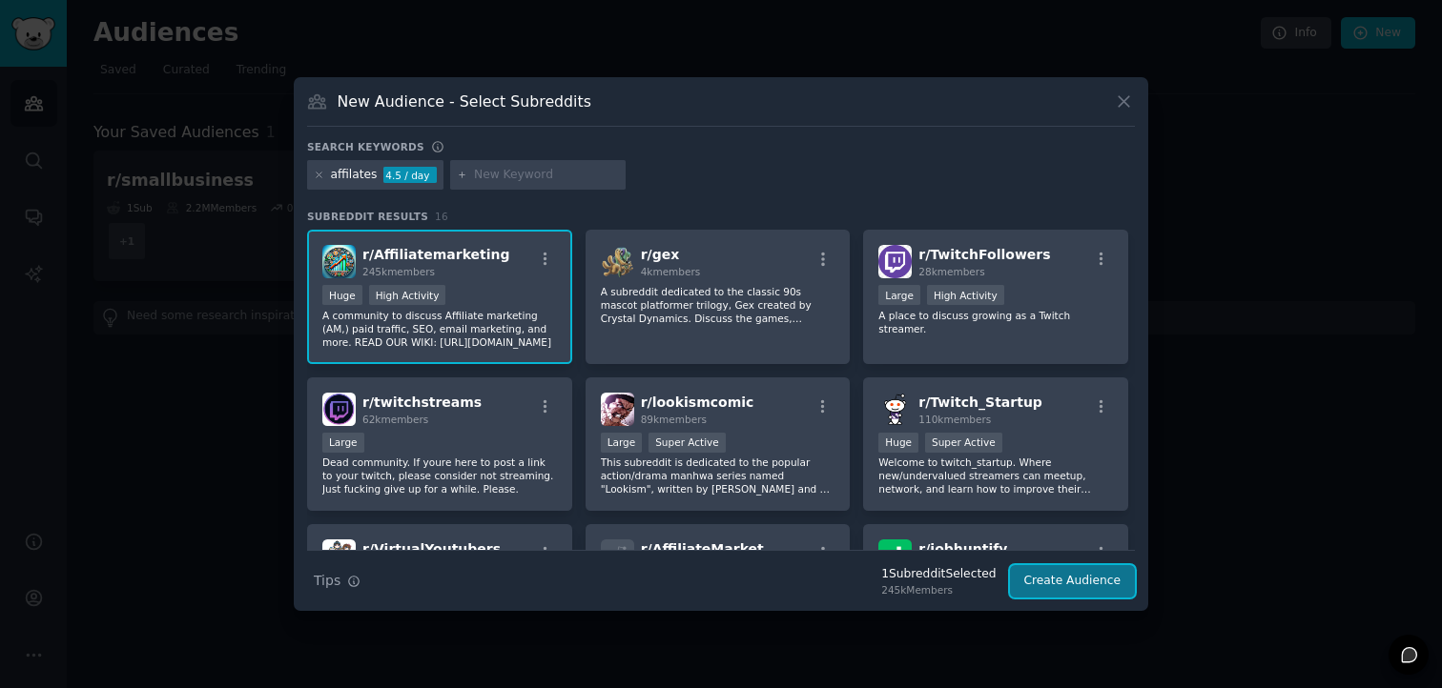
click at [1045, 585] on button "Create Audience" at bounding box center [1073, 581] width 126 height 32
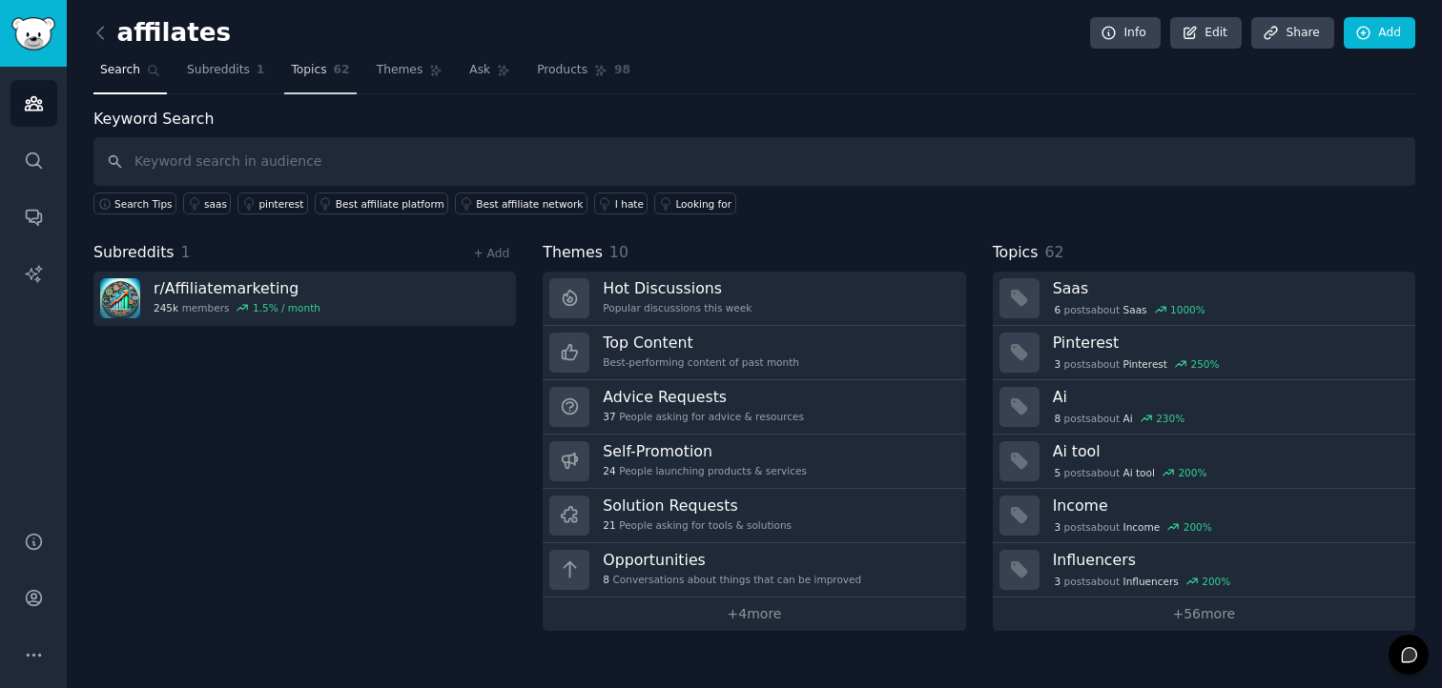
click at [301, 76] on span "Topics" at bounding box center [308, 70] width 35 height 17
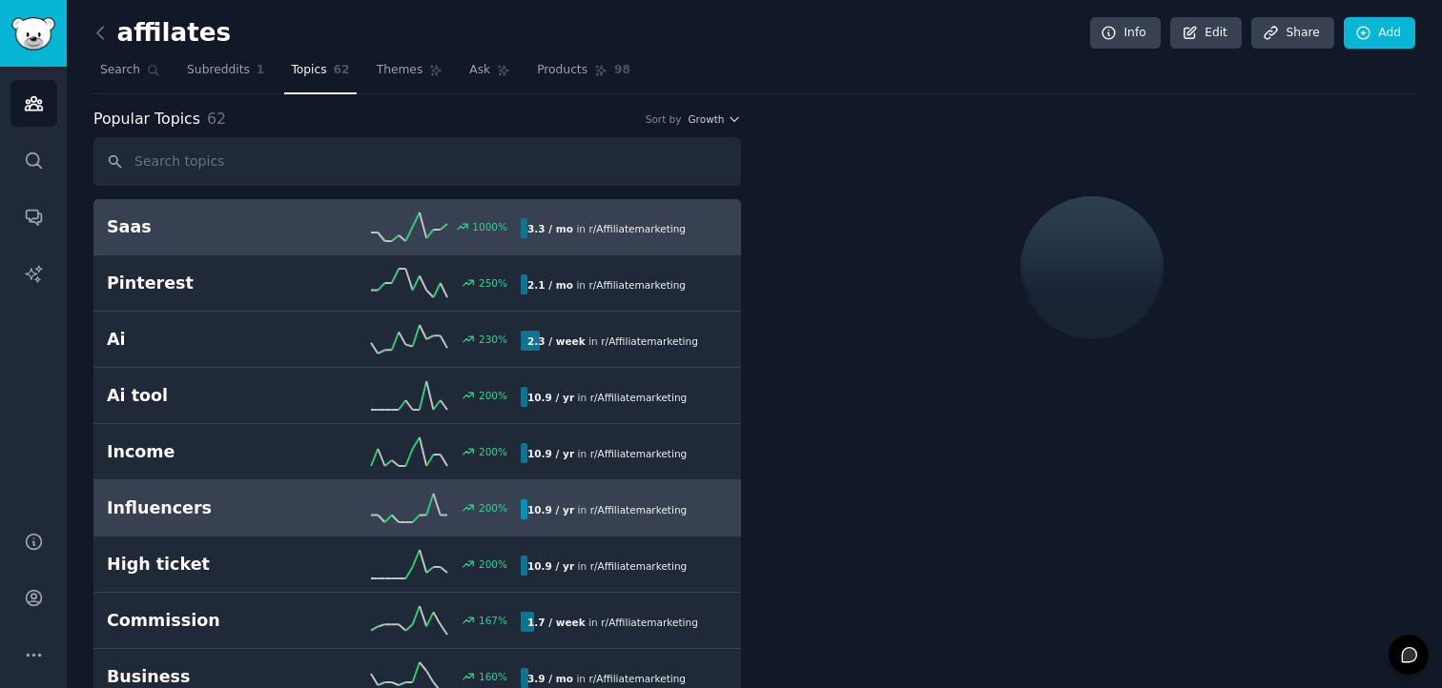
click at [326, 509] on div "200 %" at bounding box center [417, 508] width 207 height 29
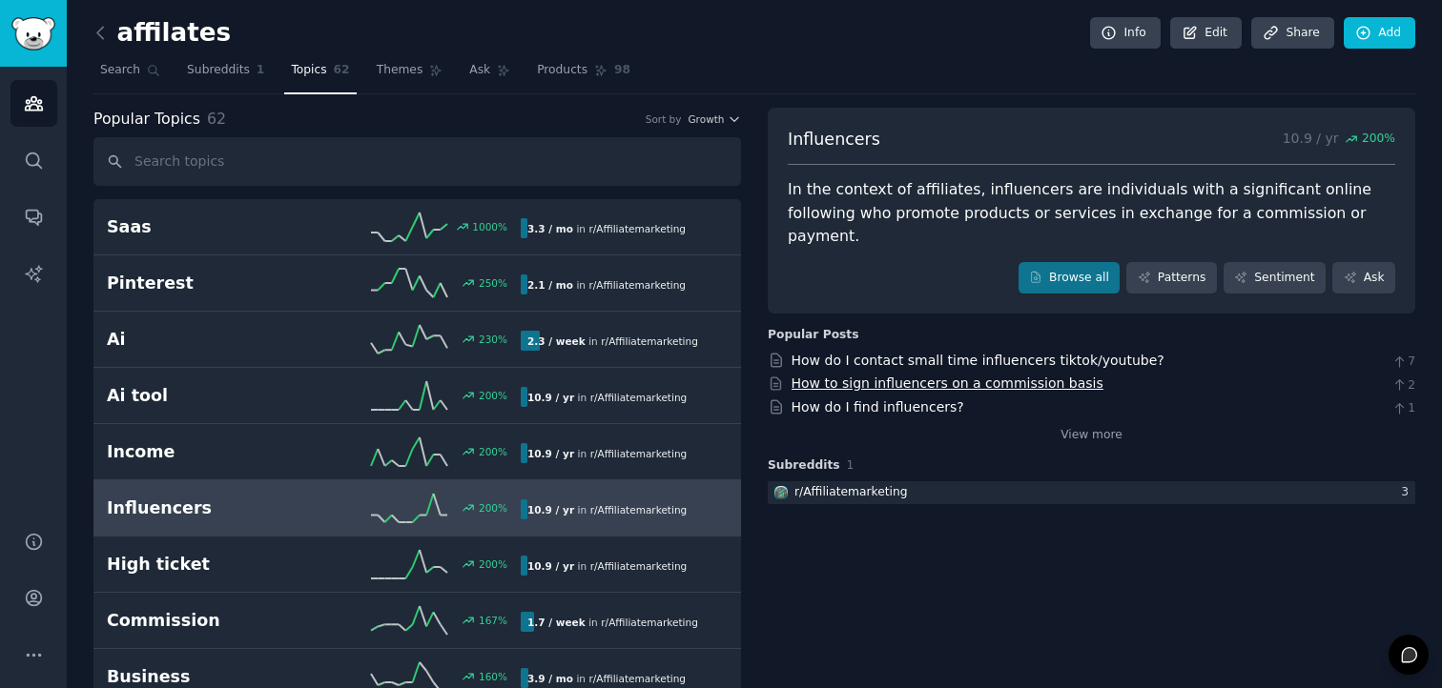
click at [1054, 376] on link "How to sign influencers on a commission basis" at bounding box center [947, 383] width 312 height 15
